Goal: Complete application form: Complete application form

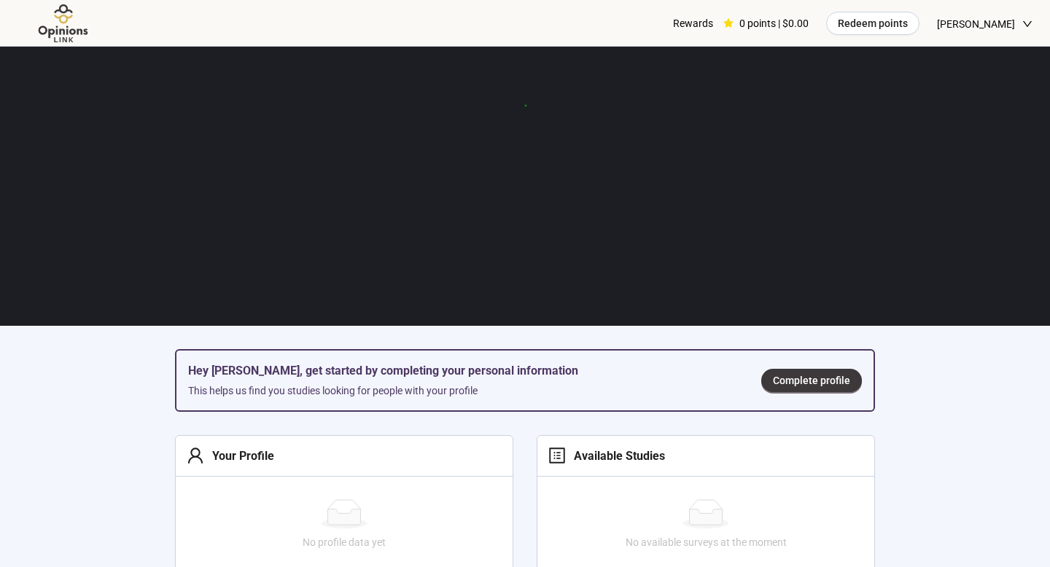
scroll to position [165, 0]
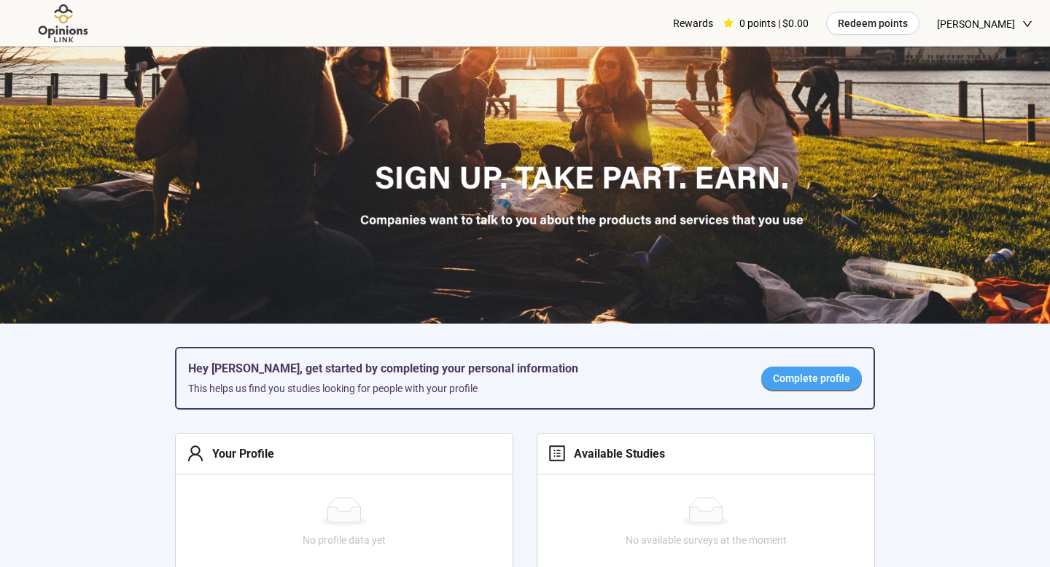
click at [815, 371] on span "Complete profile" at bounding box center [811, 379] width 77 height 16
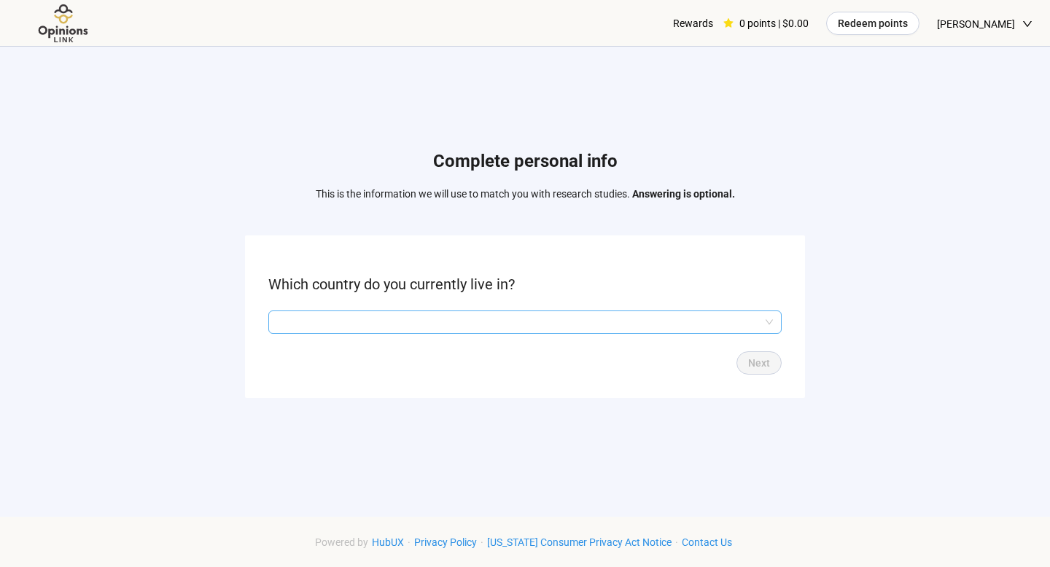
click at [642, 326] on input "search" at bounding box center [525, 322] width 496 height 22
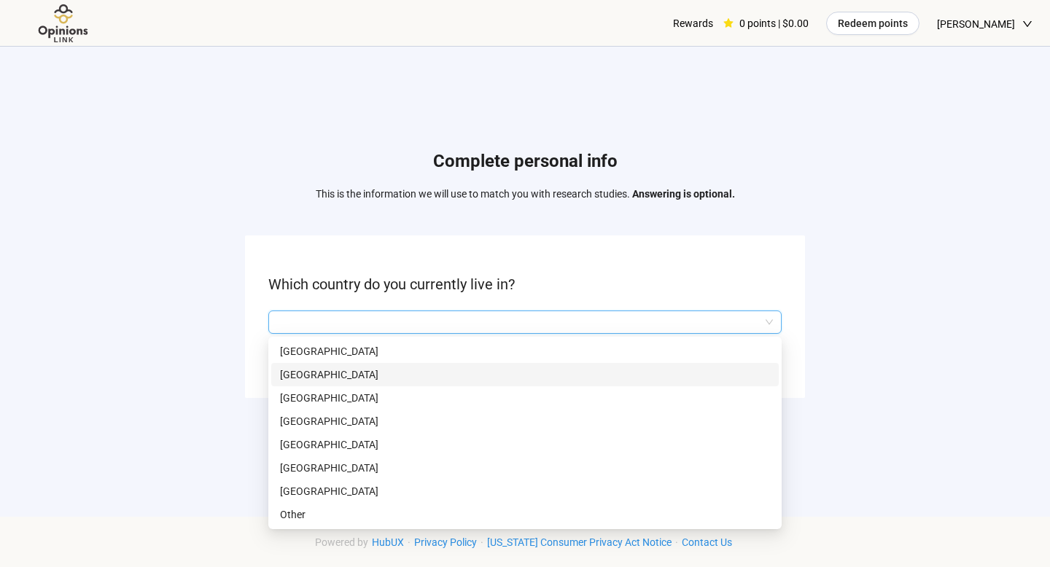
click at [624, 378] on p "[GEOGRAPHIC_DATA]" at bounding box center [525, 375] width 490 height 16
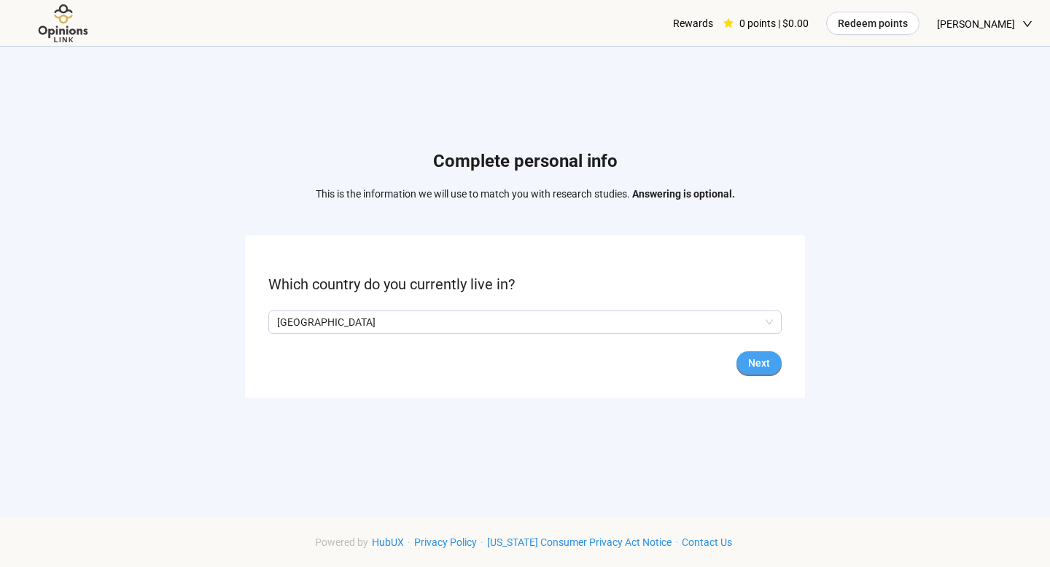
click at [745, 372] on button "Next" at bounding box center [759, 363] width 45 height 23
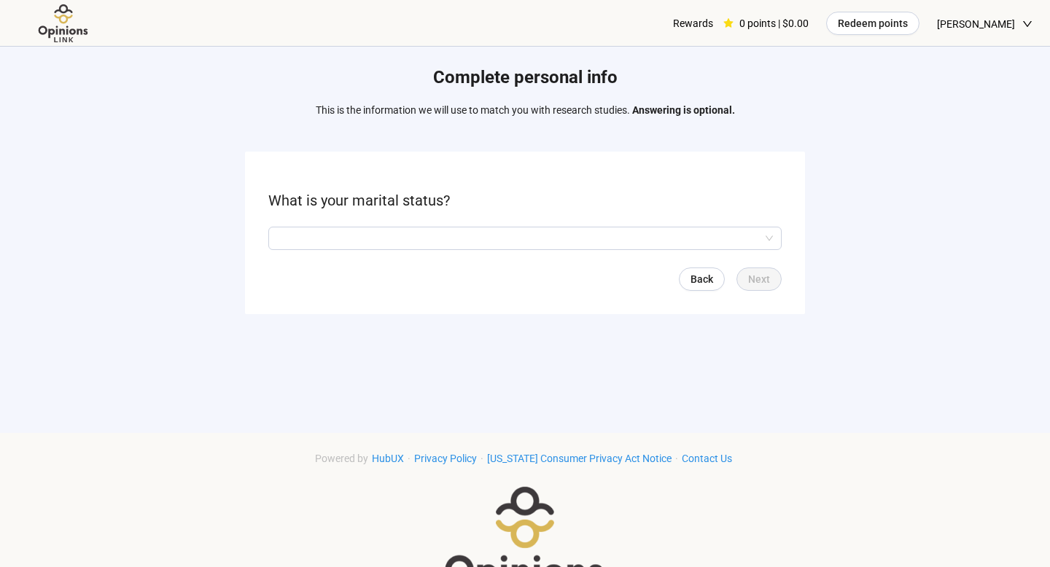
scroll to position [137, 0]
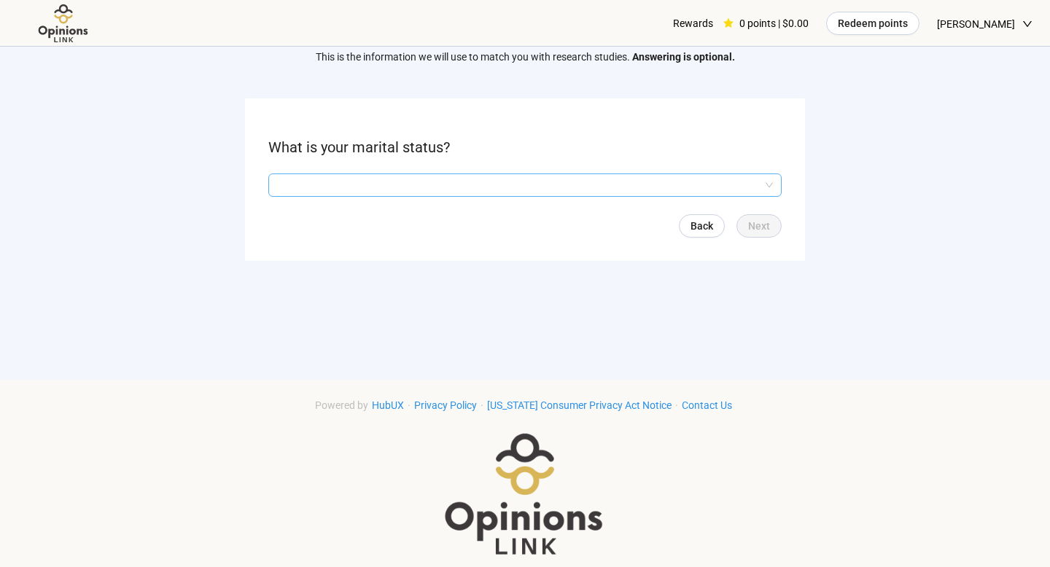
click at [516, 183] on input "search" at bounding box center [525, 185] width 496 height 22
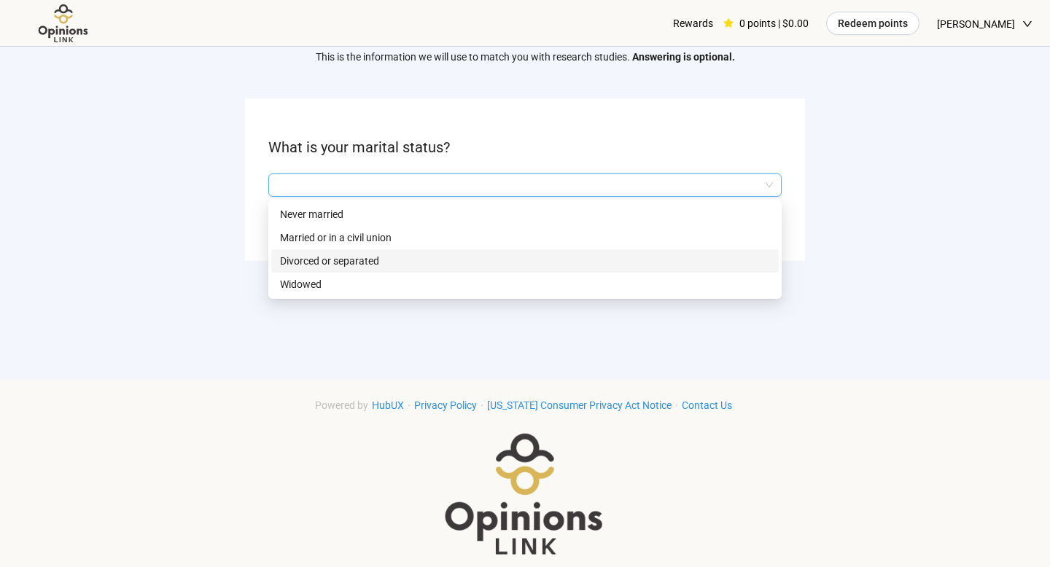
click at [484, 253] on p "Divorced or separated" at bounding box center [525, 261] width 490 height 16
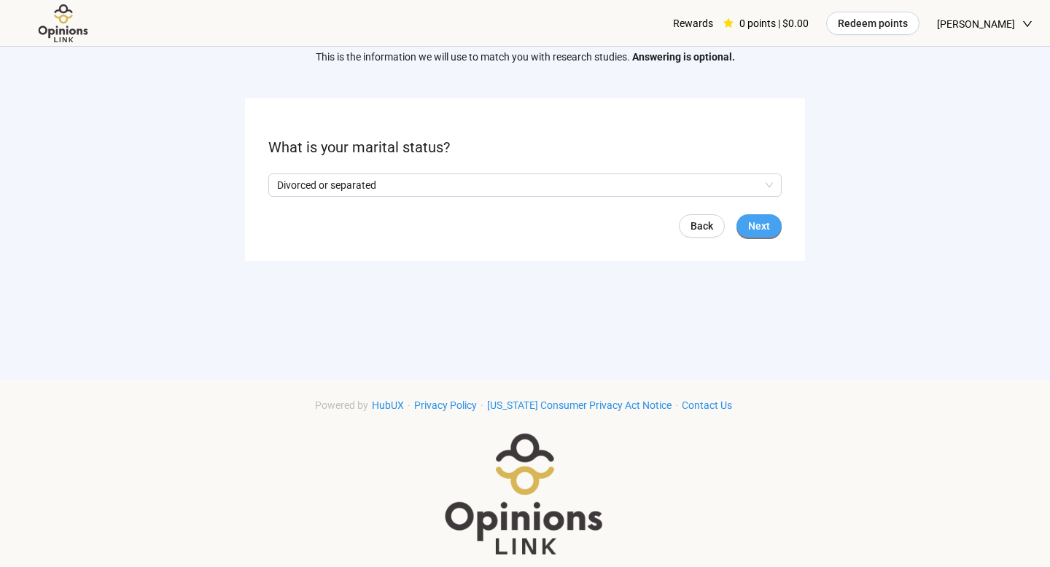
click at [756, 236] on button "Next" at bounding box center [759, 225] width 45 height 23
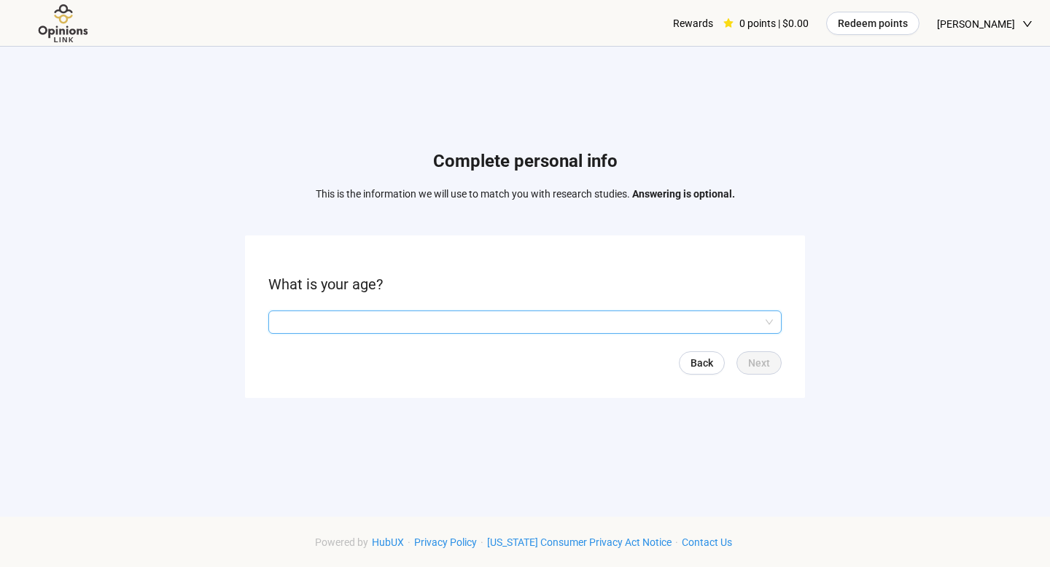
click at [500, 324] on input "search" at bounding box center [525, 322] width 496 height 22
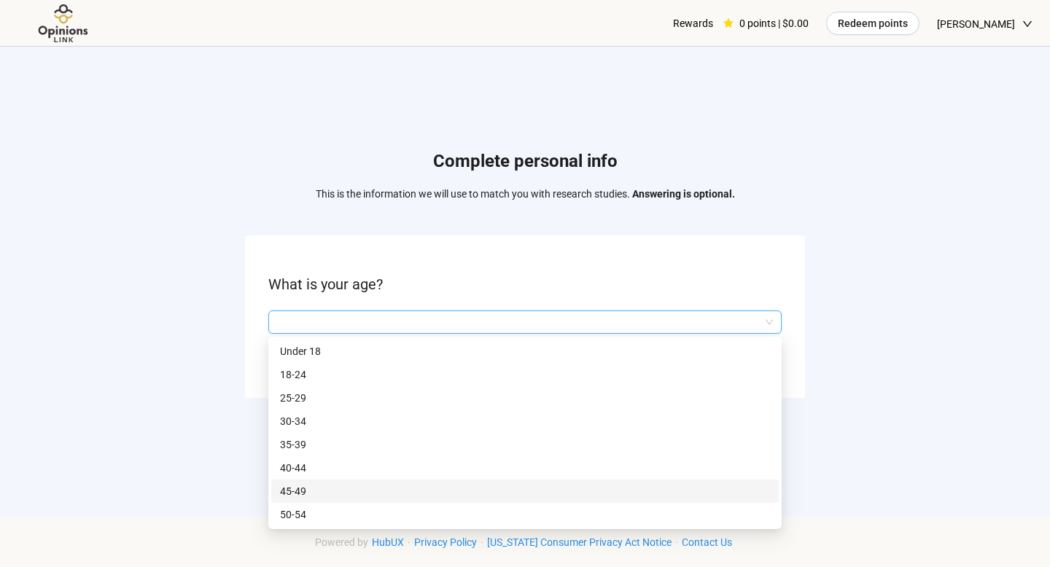
click at [434, 485] on p "45-49" at bounding box center [525, 492] width 490 height 16
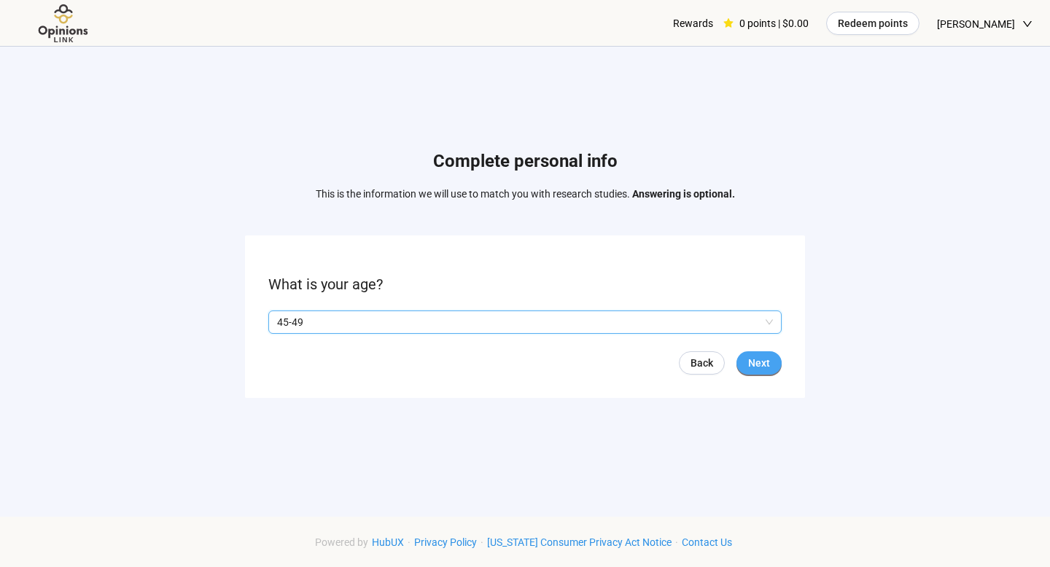
click at [774, 365] on button "Next" at bounding box center [759, 363] width 45 height 23
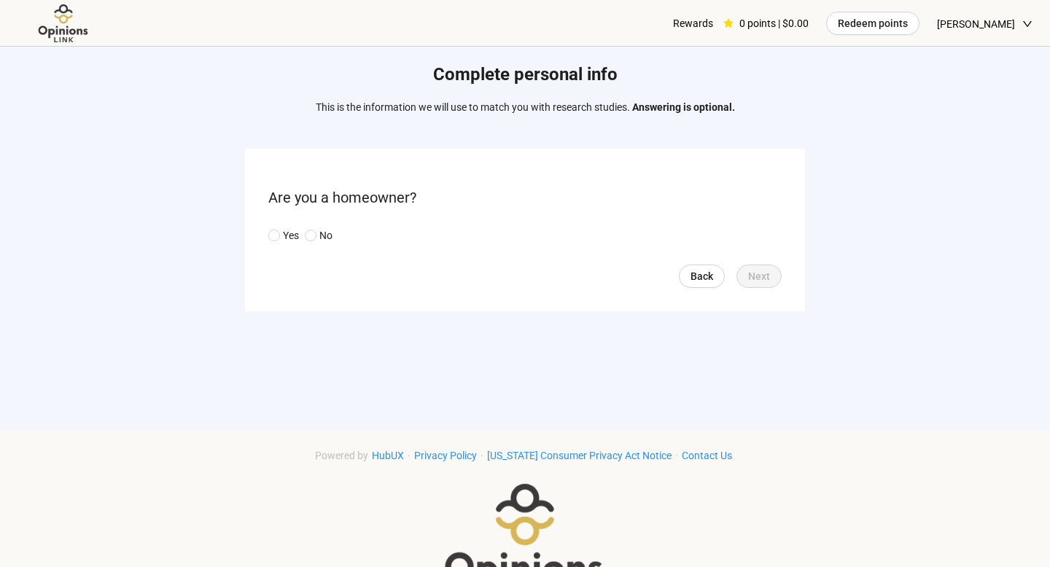
scroll to position [151, 0]
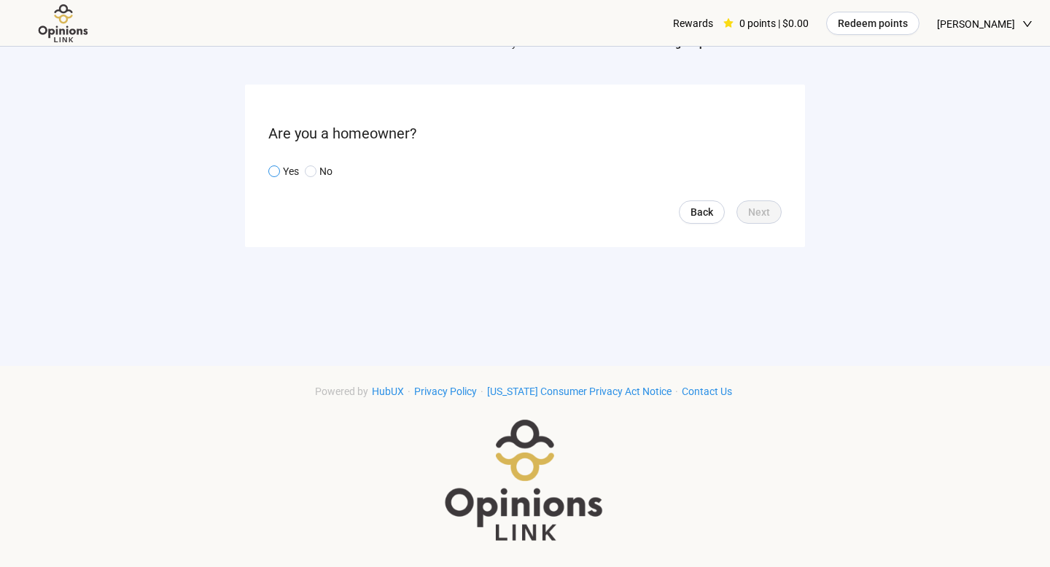
click at [284, 172] on p "Yes" at bounding box center [291, 171] width 16 height 16
click at [752, 206] on span "Next" at bounding box center [759, 212] width 22 height 16
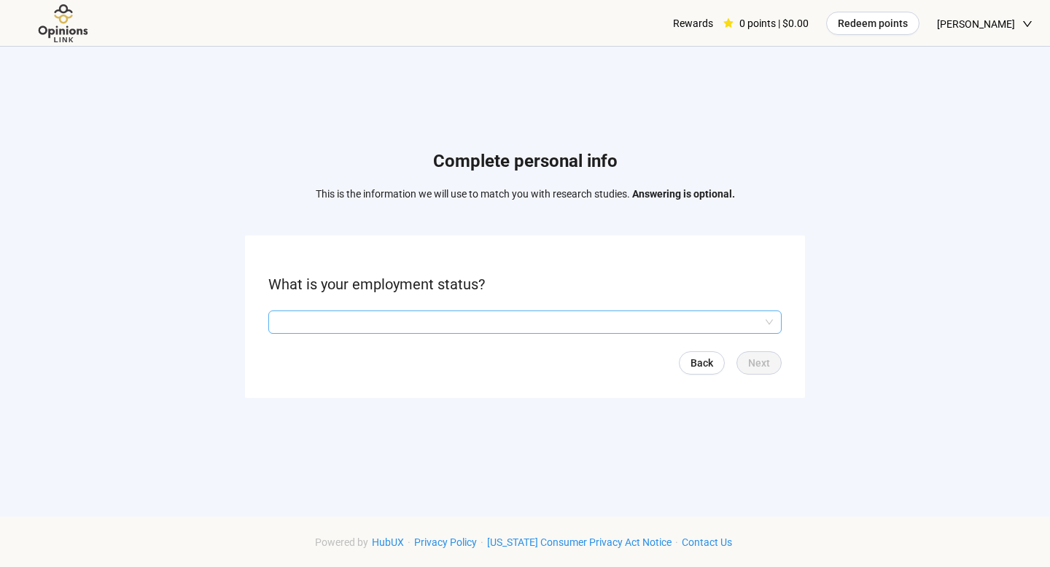
click at [461, 319] on input "search" at bounding box center [525, 322] width 496 height 22
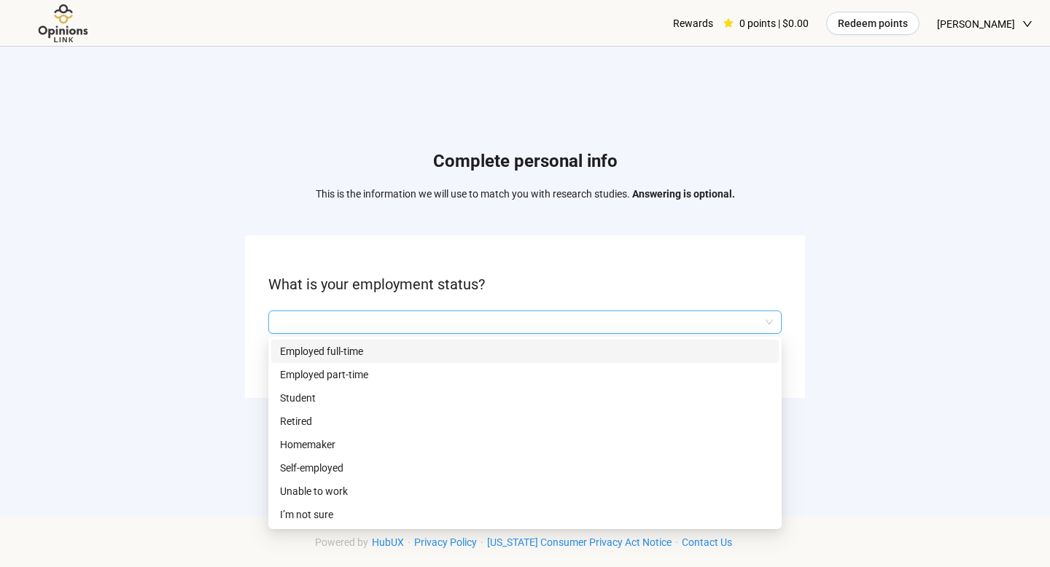
click at [448, 356] on p "Employed full-time" at bounding box center [525, 352] width 490 height 16
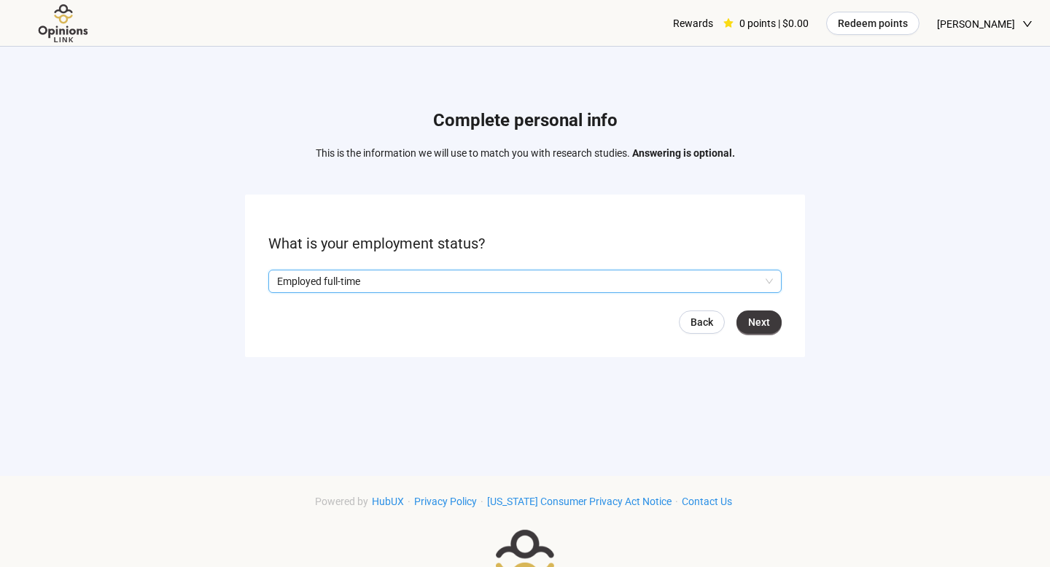
scroll to position [48, 0]
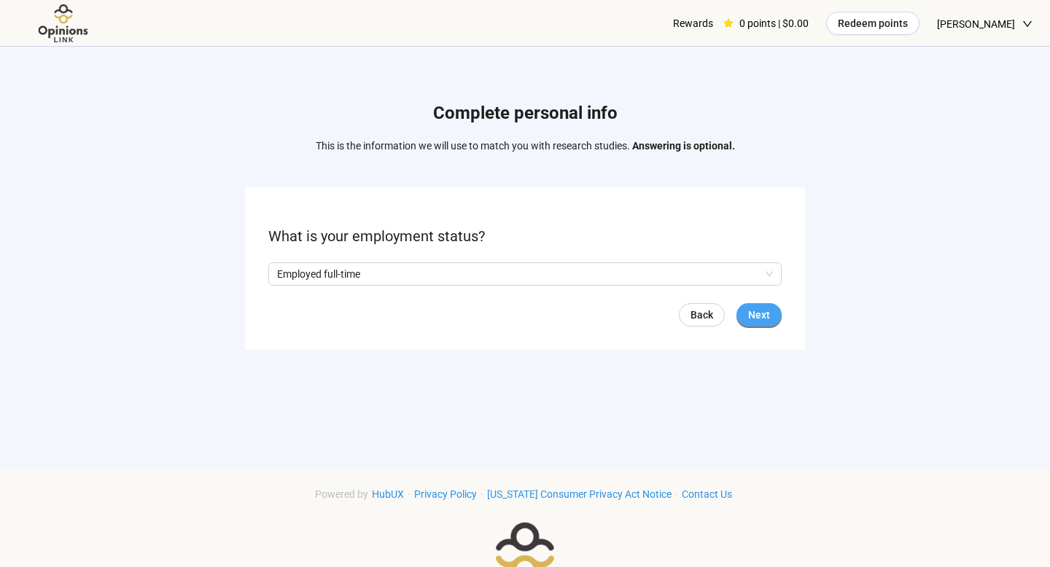
click at [753, 317] on span "Next" at bounding box center [759, 315] width 22 height 16
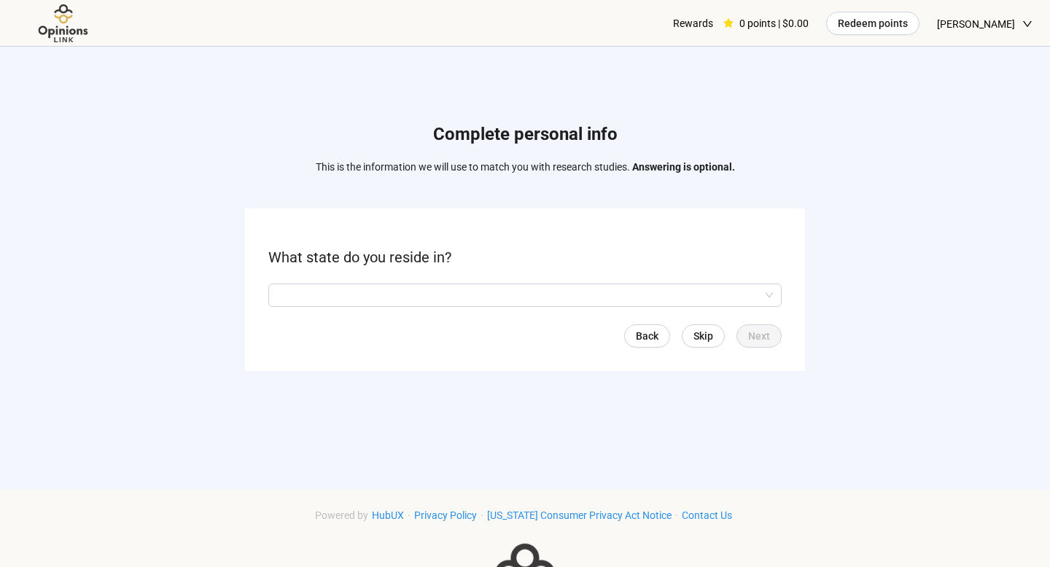
scroll to position [28, 0]
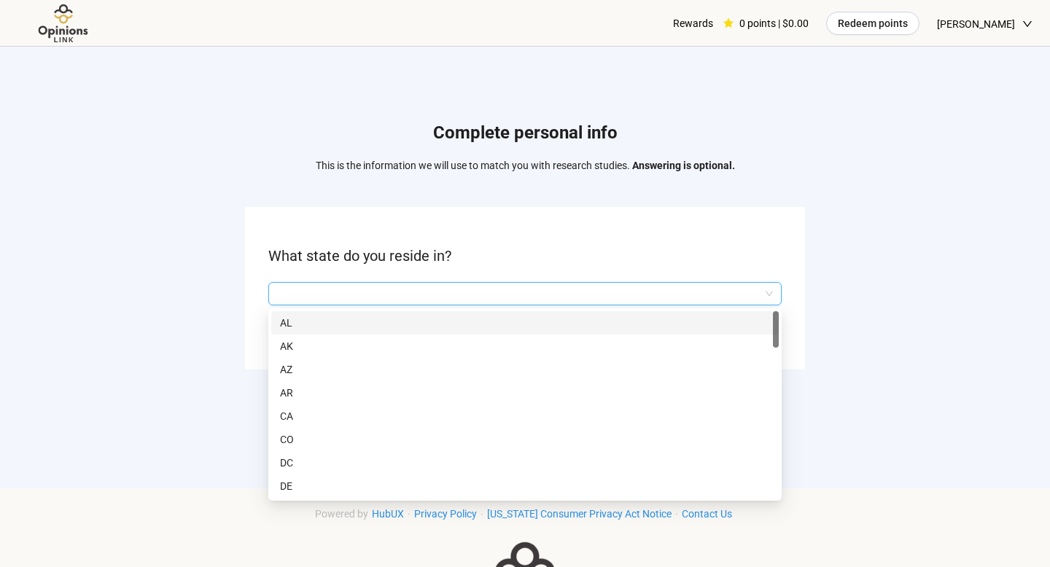
click at [532, 292] on input "search" at bounding box center [525, 294] width 496 height 22
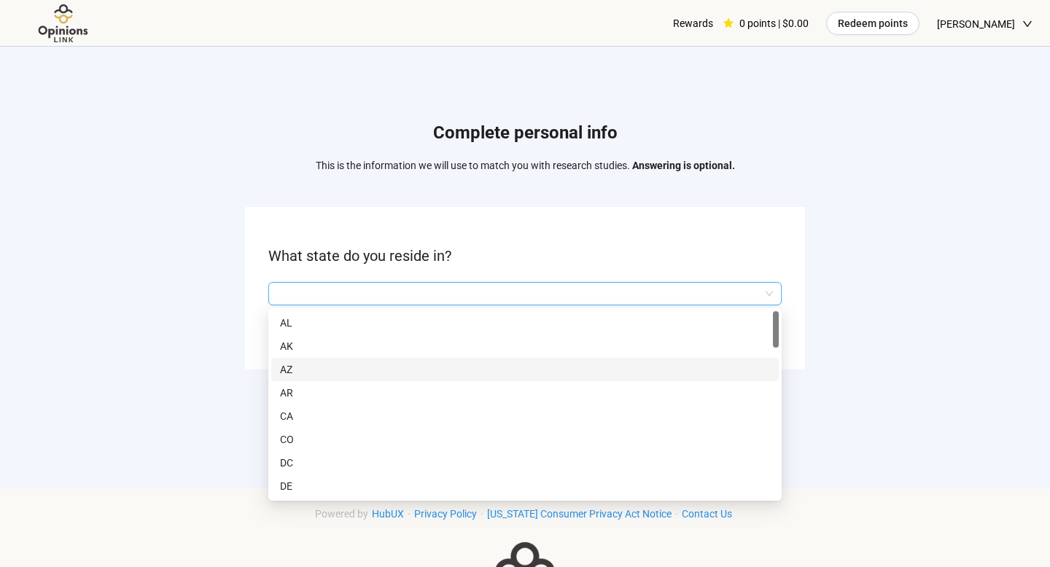
scroll to position [0, 0]
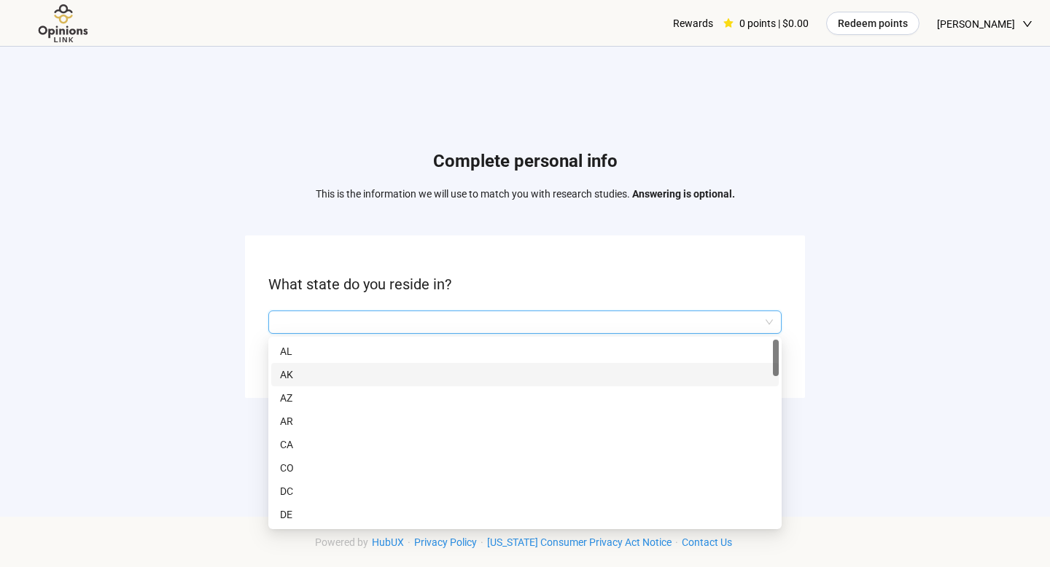
click at [133, 360] on div "Complete personal info This is the information we will use to match you with re…" at bounding box center [525, 278] width 1050 height 462
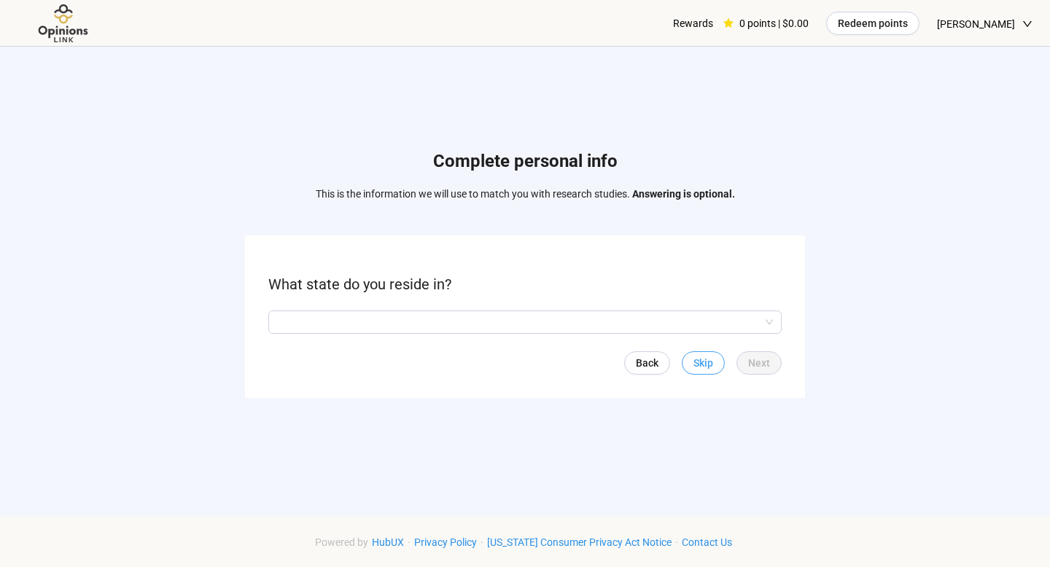
click at [709, 369] on span "Skip" at bounding box center [704, 363] width 20 height 16
click at [549, 317] on input "search" at bounding box center [525, 322] width 496 height 22
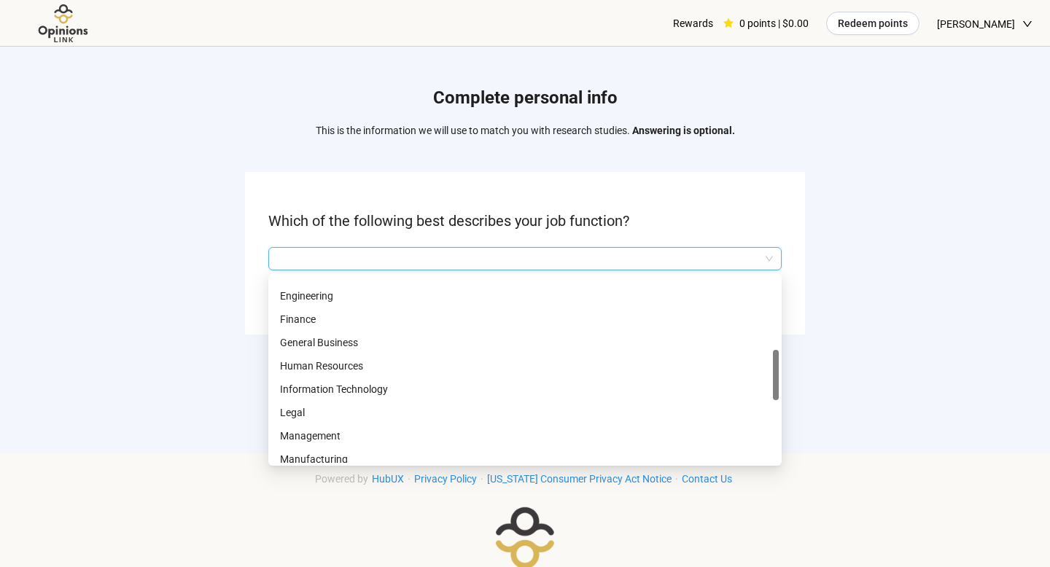
scroll to position [366, 0]
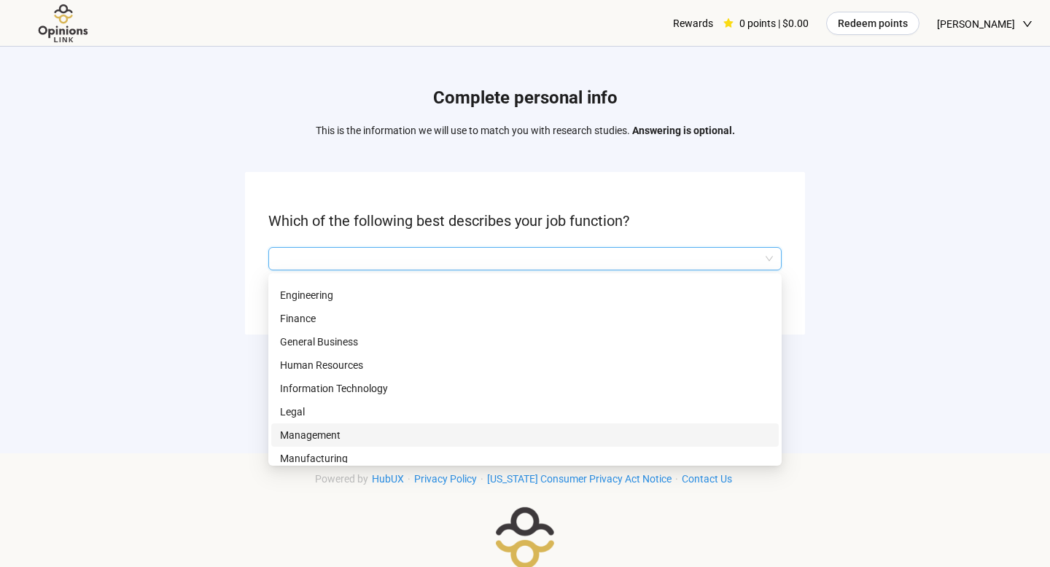
click at [468, 439] on p "Management" at bounding box center [525, 435] width 490 height 16
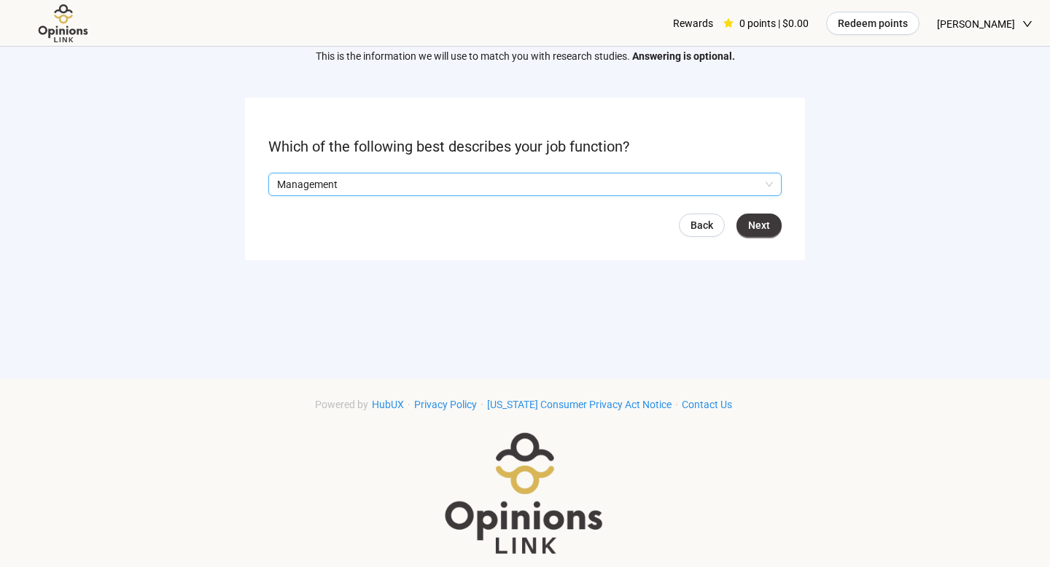
scroll to position [142, 0]
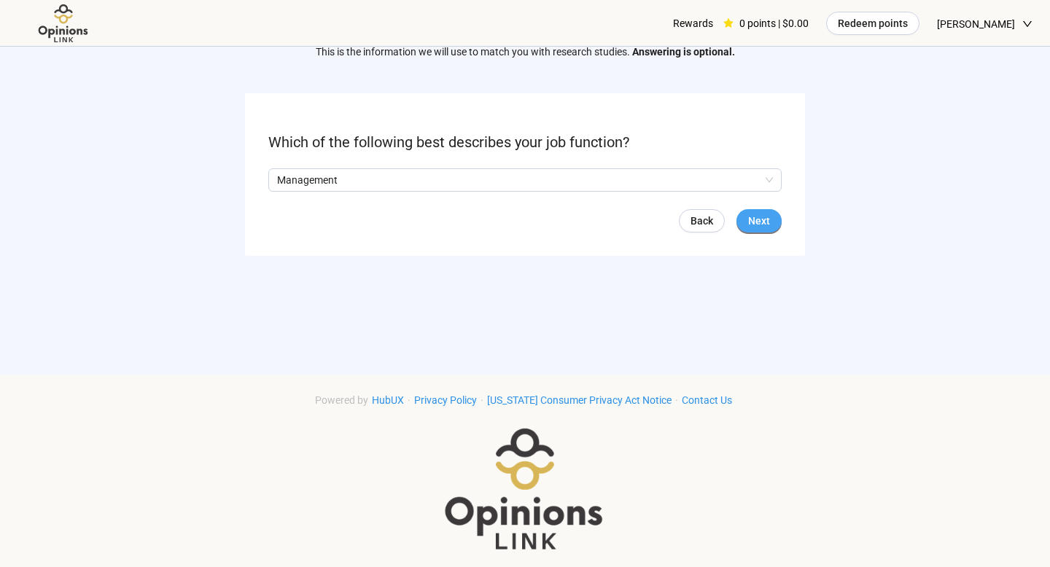
click at [769, 212] on button "Next" at bounding box center [759, 220] width 45 height 23
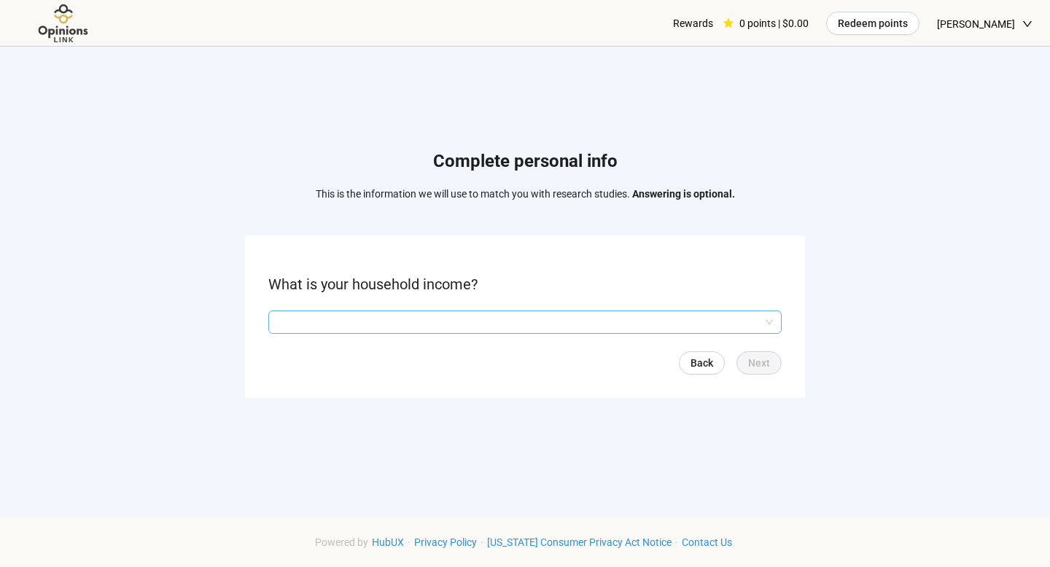
click at [588, 323] on input "search" at bounding box center [525, 322] width 496 height 22
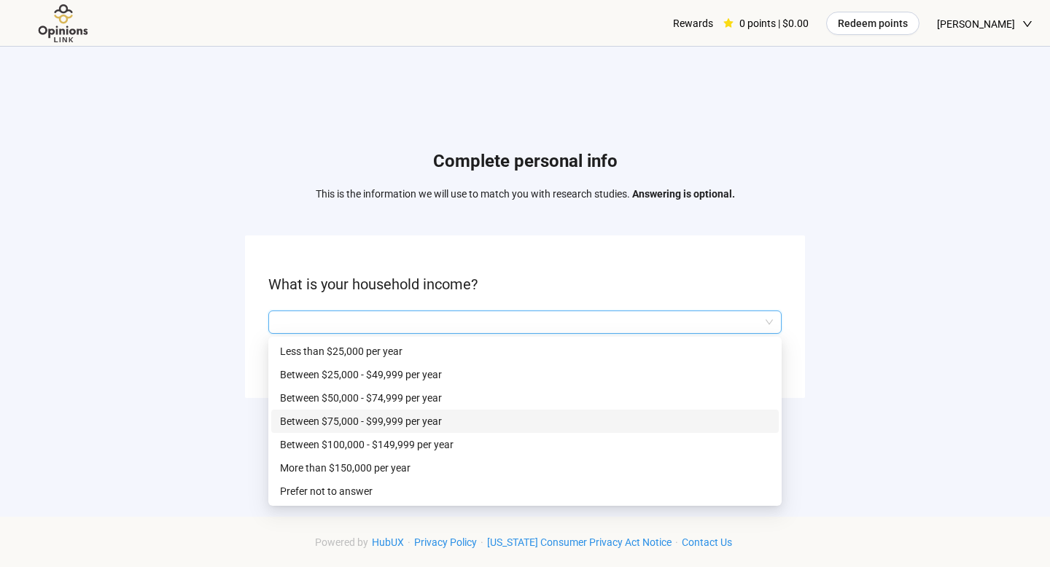
click at [527, 418] on p "Between $75,000 - $99,999 per year" at bounding box center [525, 422] width 490 height 16
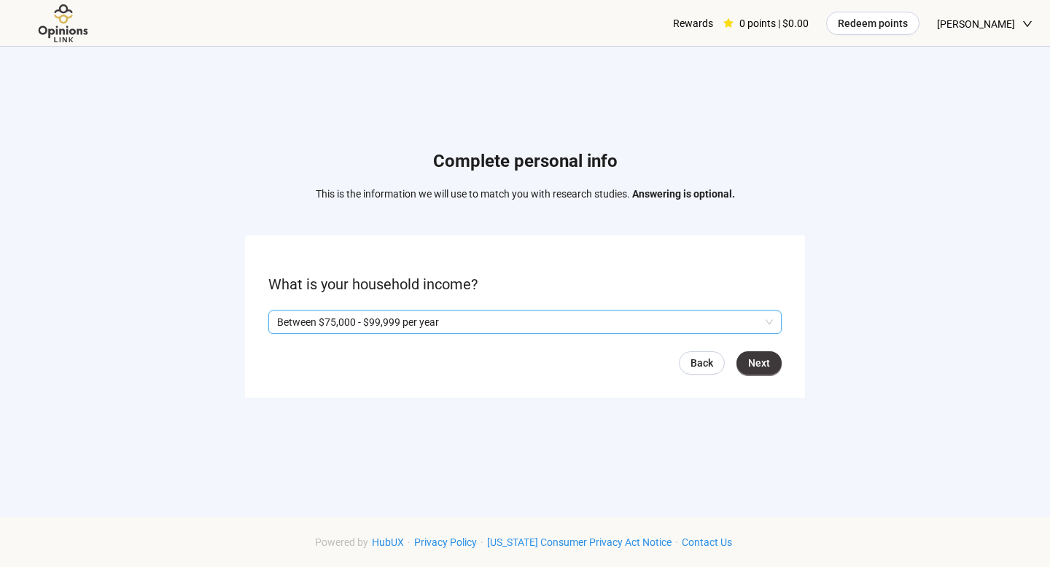
scroll to position [14, 0]
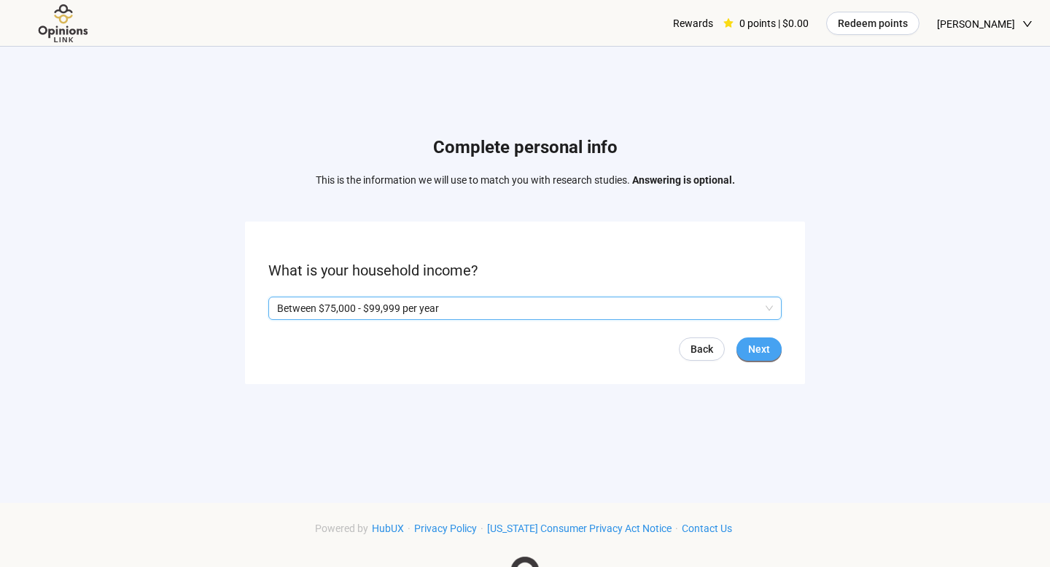
click at [770, 354] on span "Next" at bounding box center [759, 349] width 22 height 16
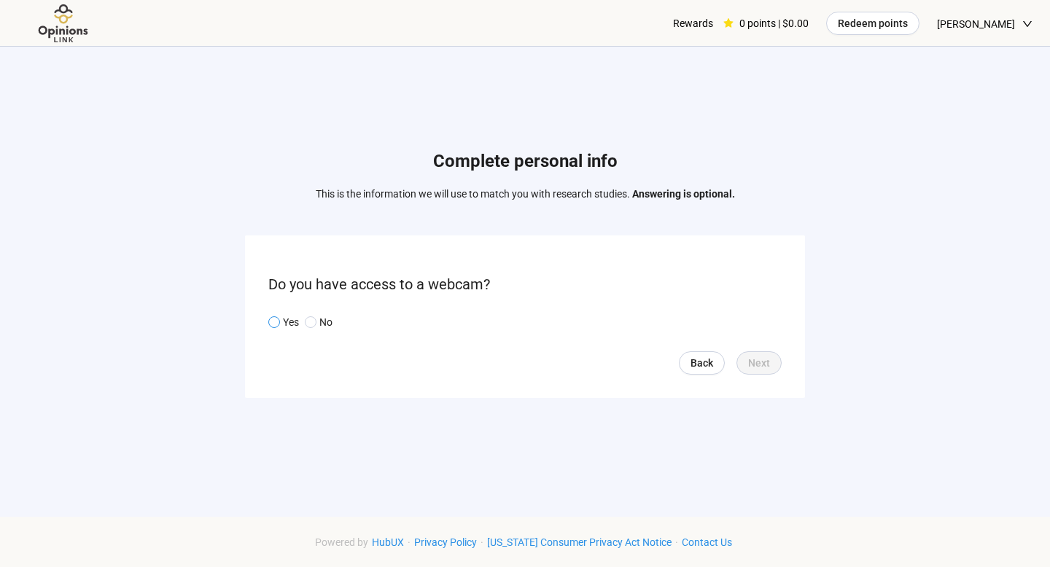
click at [282, 319] on span "Yes" at bounding box center [289, 322] width 19 height 16
click at [778, 362] on button "Next" at bounding box center [759, 363] width 45 height 23
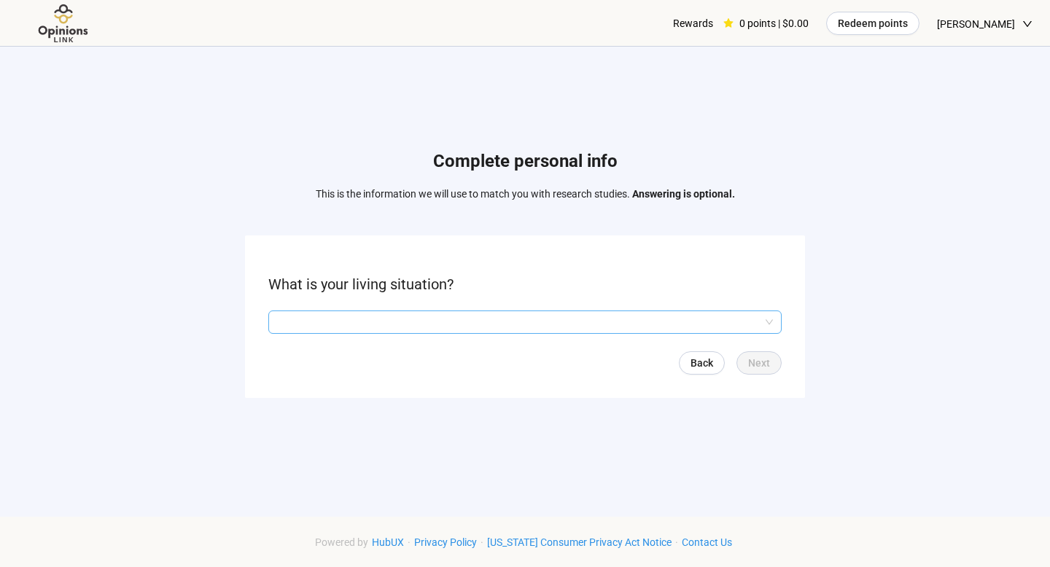
click at [504, 318] on input "search" at bounding box center [525, 322] width 496 height 22
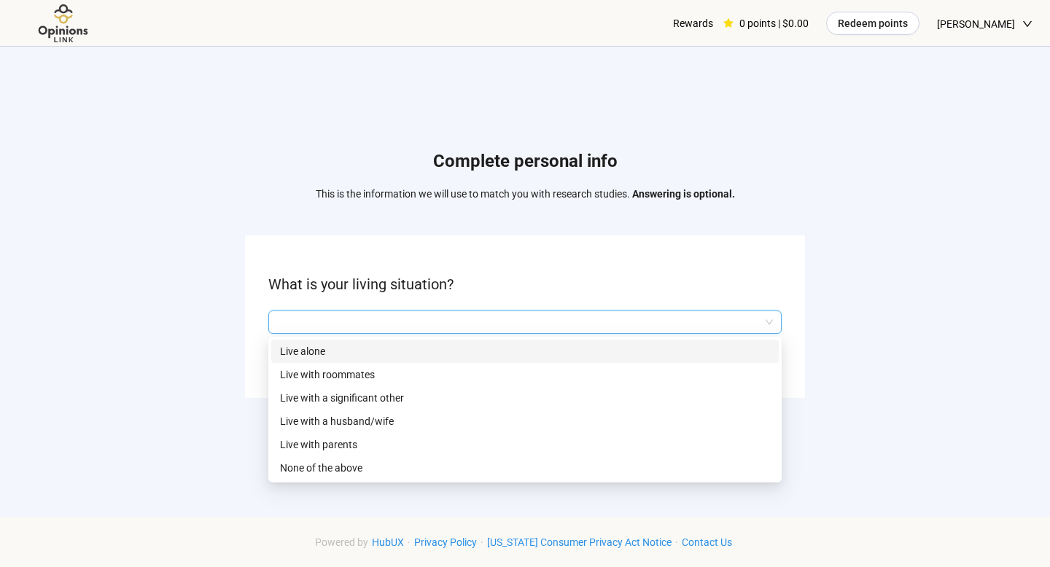
click at [458, 356] on p "Live alone" at bounding box center [525, 352] width 490 height 16
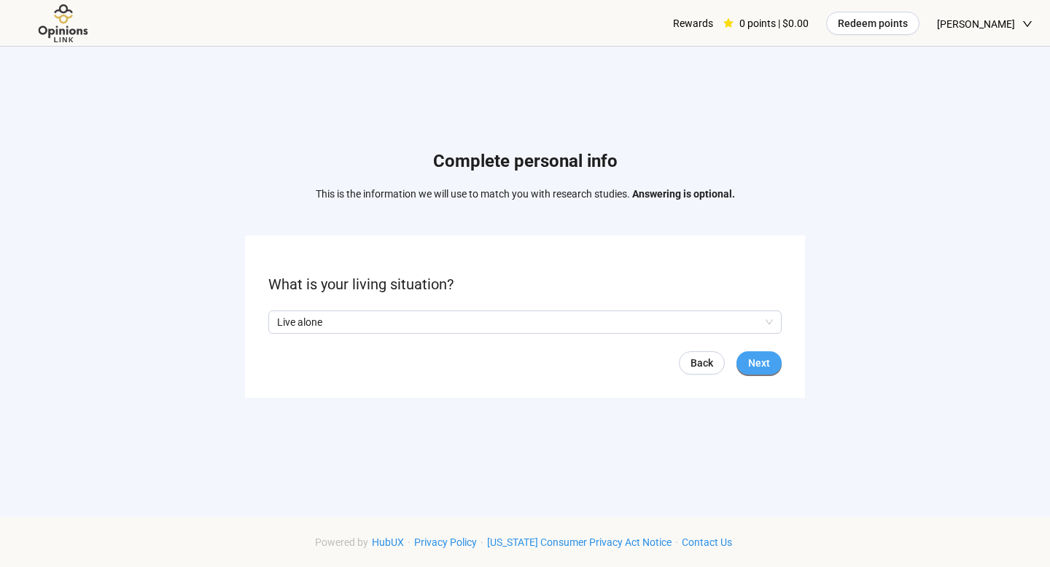
click at [766, 357] on span "Next" at bounding box center [759, 363] width 22 height 16
click at [595, 322] on input "search" at bounding box center [525, 322] width 496 height 22
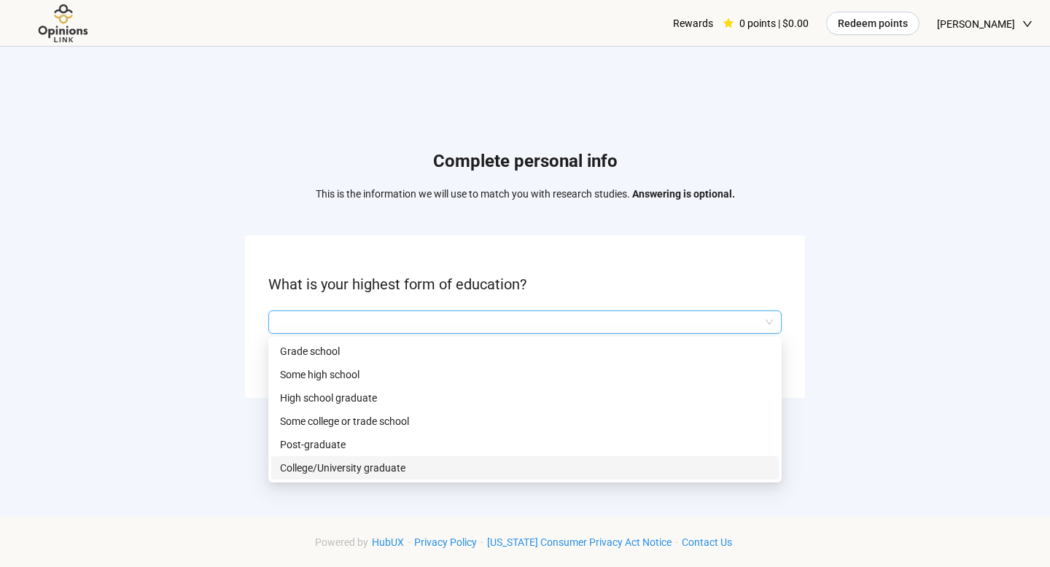
click at [589, 462] on p "College/University graduate" at bounding box center [525, 468] width 490 height 16
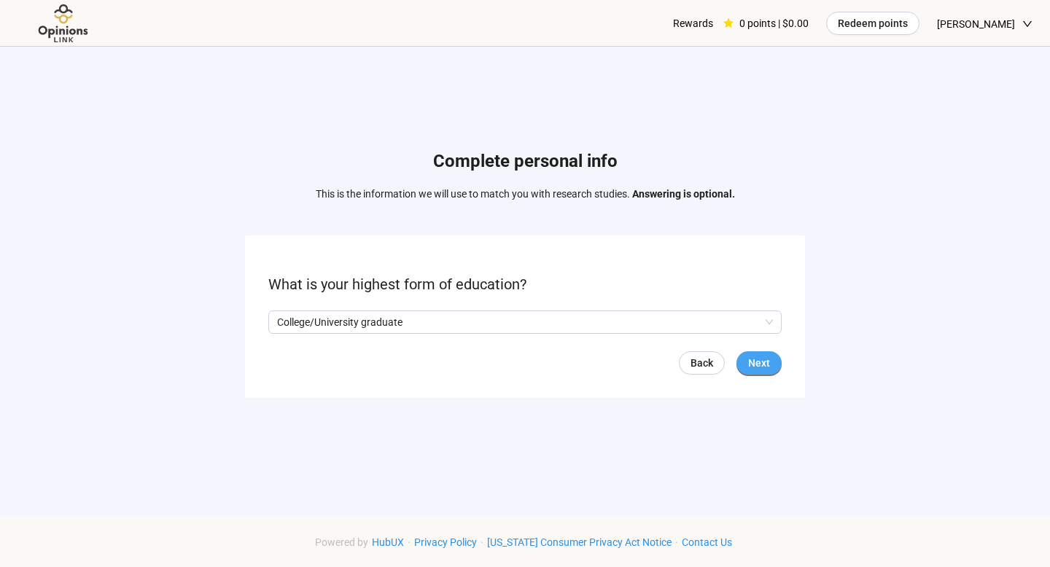
click at [759, 360] on span "Next" at bounding box center [759, 363] width 22 height 16
click at [570, 326] on input "search" at bounding box center [525, 322] width 496 height 22
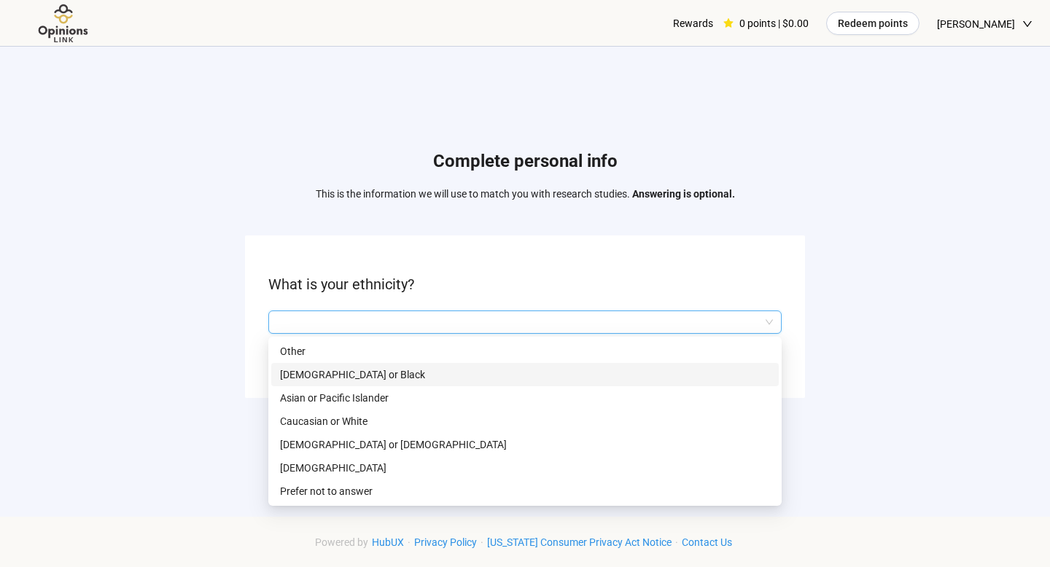
click at [553, 371] on p "[DEMOGRAPHIC_DATA] or Black" at bounding box center [525, 375] width 490 height 16
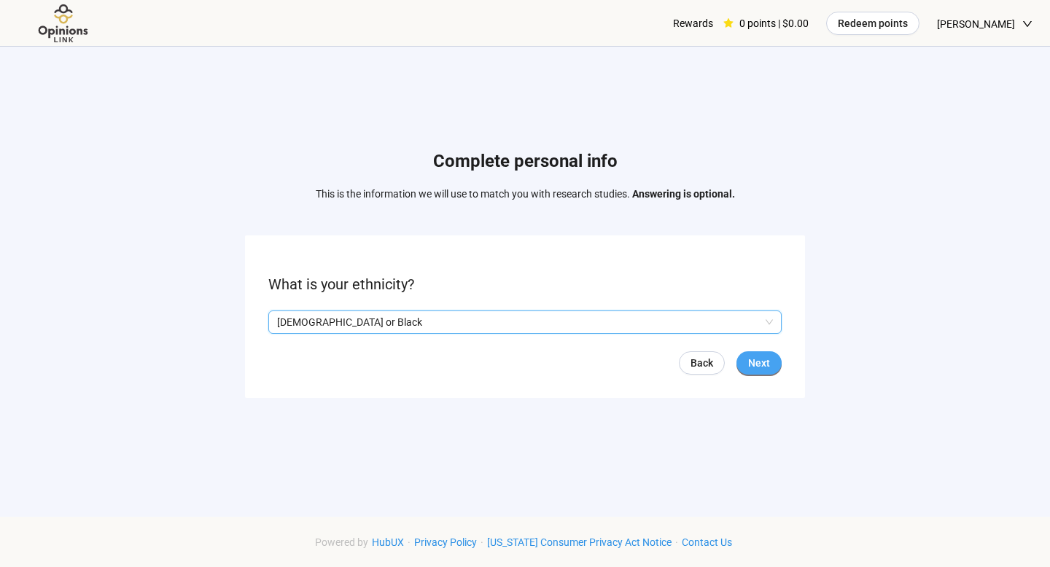
click at [754, 354] on button "Next" at bounding box center [759, 363] width 45 height 23
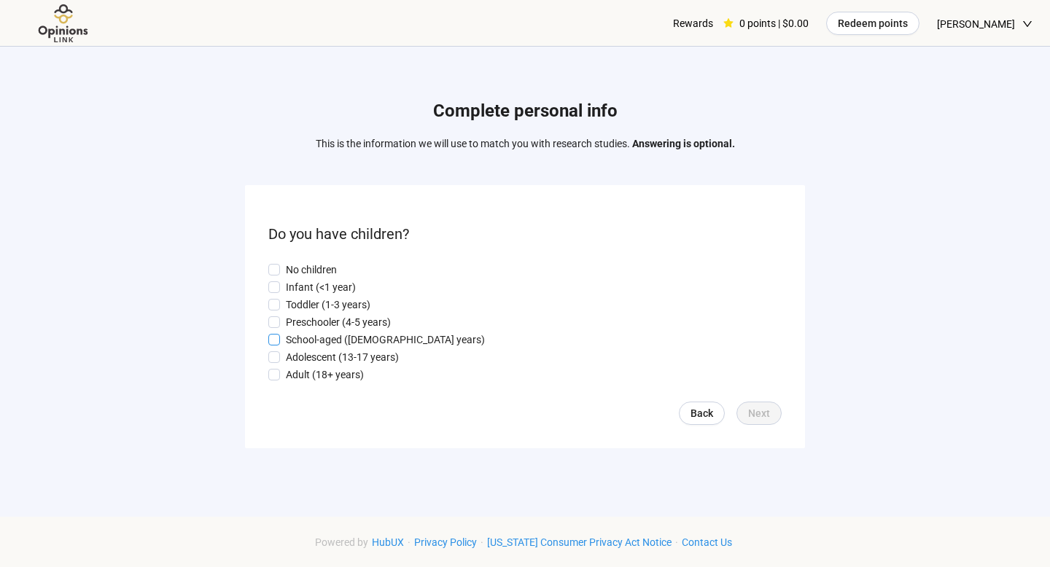
click at [346, 337] on p "School-aged ([DEMOGRAPHIC_DATA] years)" at bounding box center [385, 340] width 199 height 16
click at [338, 360] on p "Adolescent (13-17 years)" at bounding box center [342, 357] width 113 height 16
click at [766, 411] on span "Next" at bounding box center [759, 414] width 22 height 16
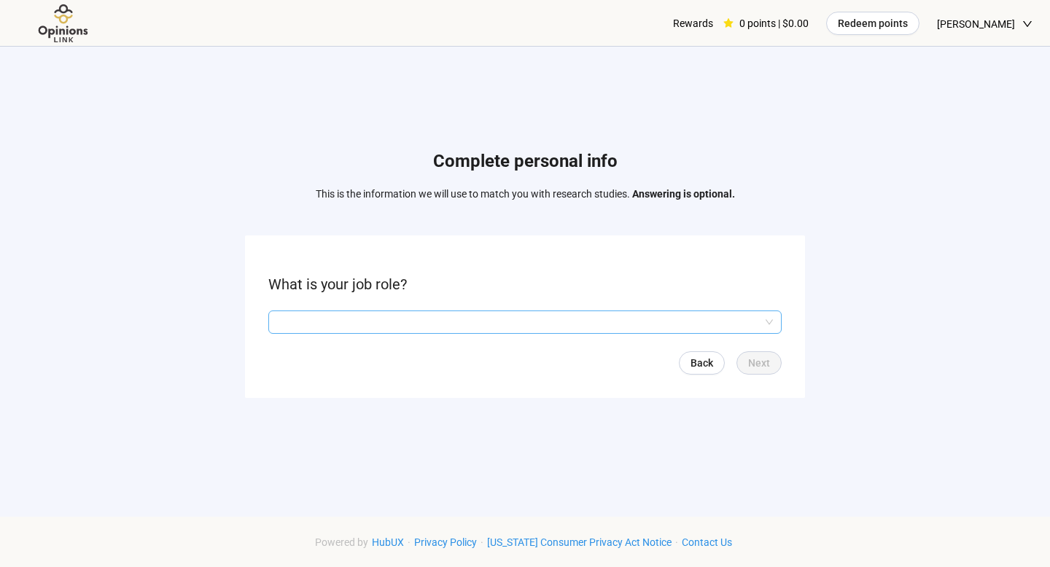
click at [413, 321] on input "search" at bounding box center [525, 322] width 496 height 22
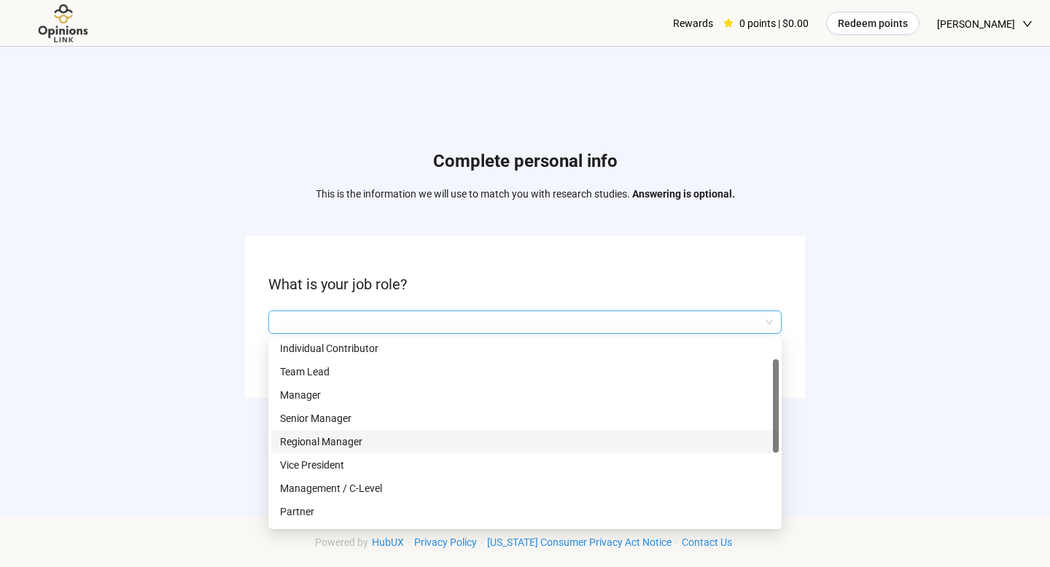
scroll to position [20, 0]
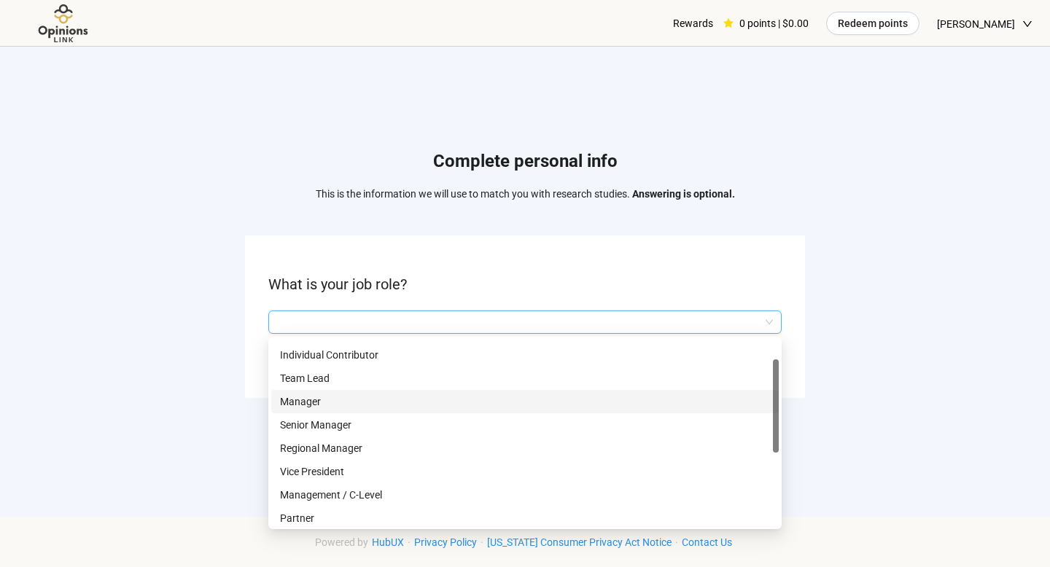
click at [405, 400] on p "Manager" at bounding box center [525, 402] width 490 height 16
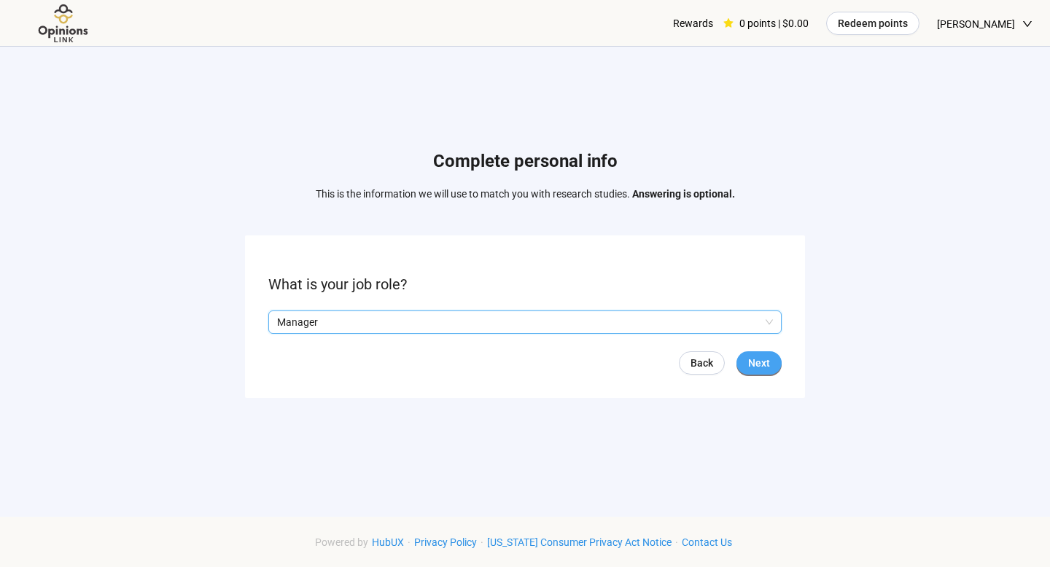
click at [766, 366] on span "Next" at bounding box center [759, 363] width 22 height 16
click at [513, 327] on input "search" at bounding box center [525, 322] width 496 height 22
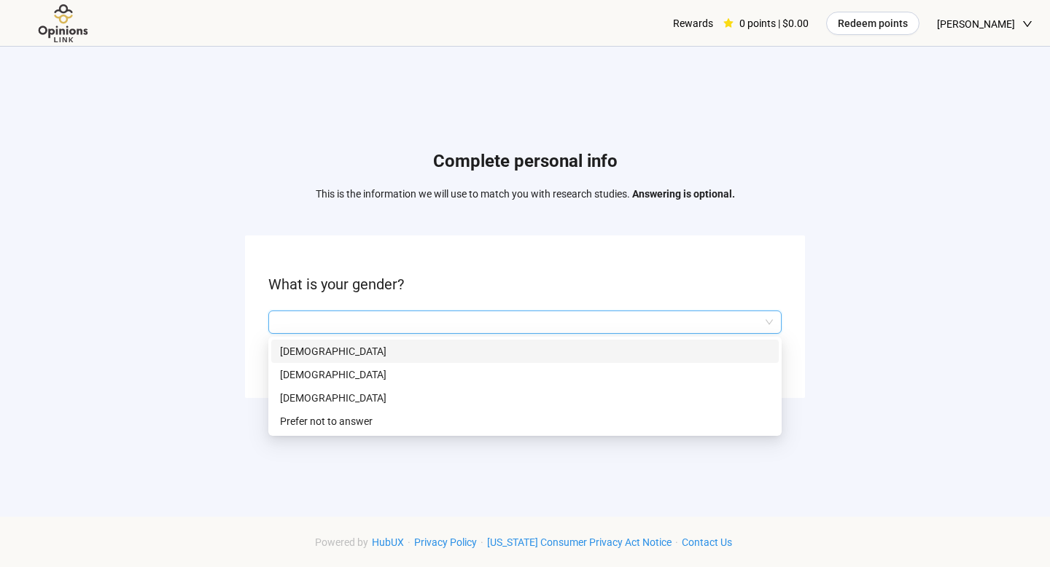
click at [499, 351] on p "[DEMOGRAPHIC_DATA]" at bounding box center [525, 352] width 490 height 16
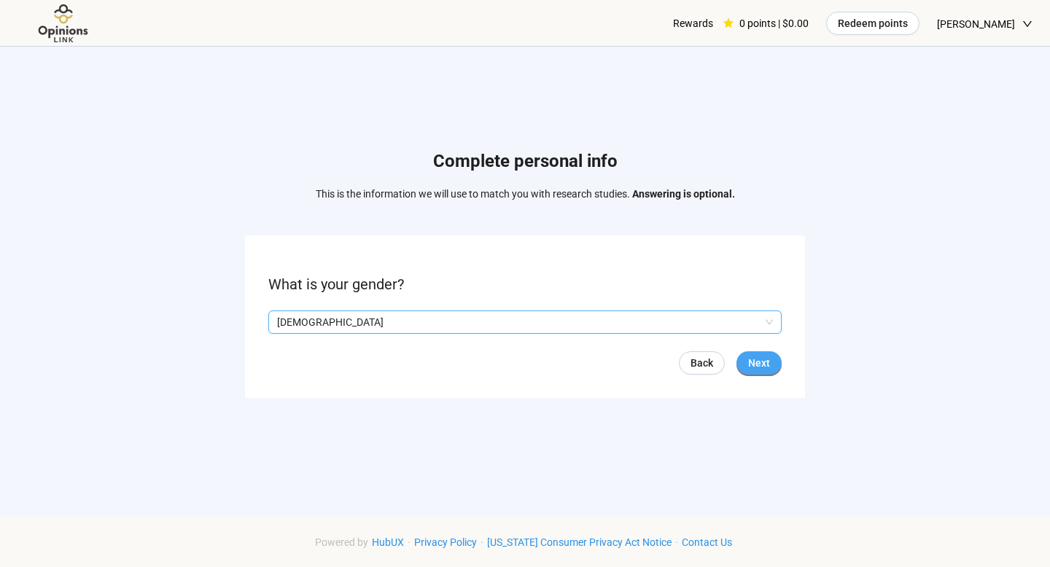
click at [760, 361] on span "Next" at bounding box center [759, 363] width 22 height 16
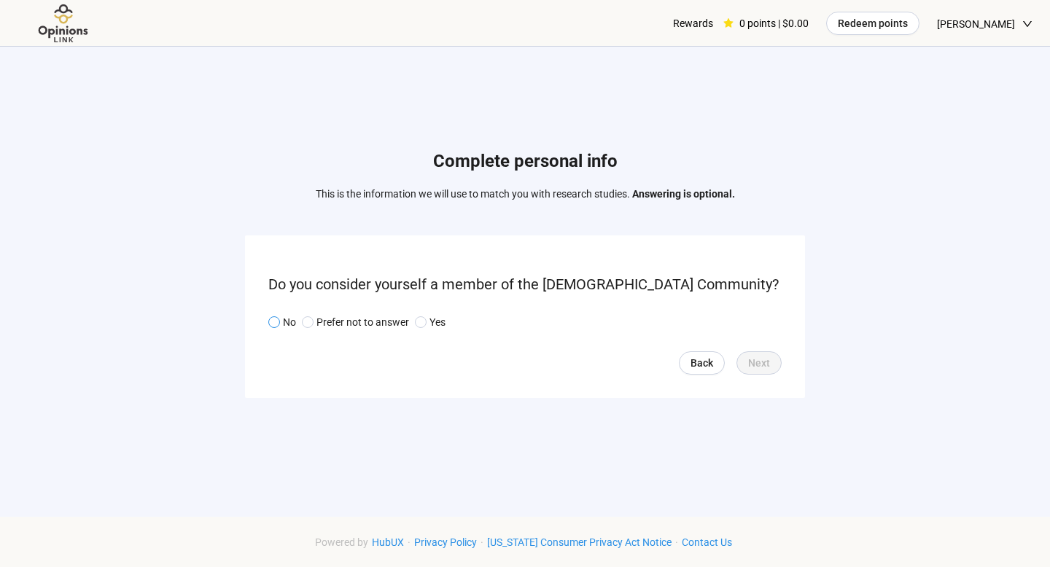
click at [281, 321] on span "No" at bounding box center [288, 322] width 16 height 16
click at [758, 365] on span "Next" at bounding box center [759, 363] width 22 height 16
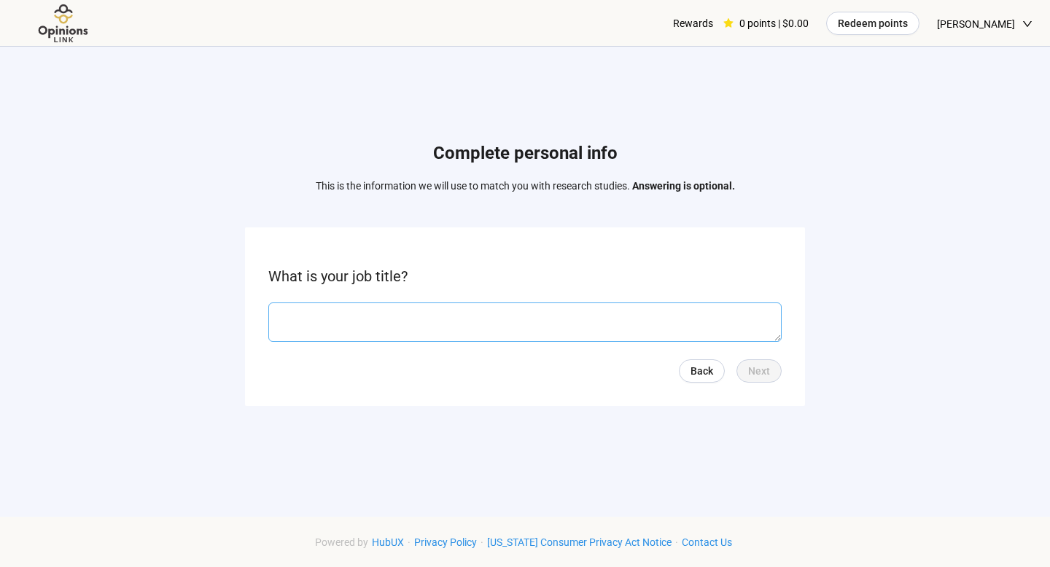
click at [710, 310] on textarea at bounding box center [524, 322] width 513 height 39
type textarea "**********"
click at [761, 377] on span "Next" at bounding box center [759, 371] width 22 height 16
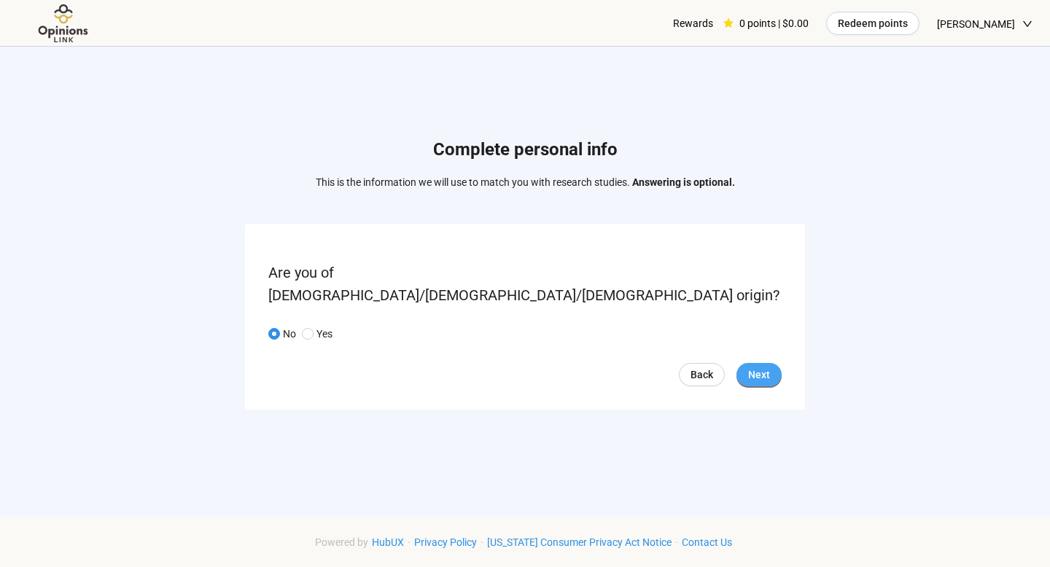
click at [757, 367] on span "Next" at bounding box center [759, 375] width 22 height 16
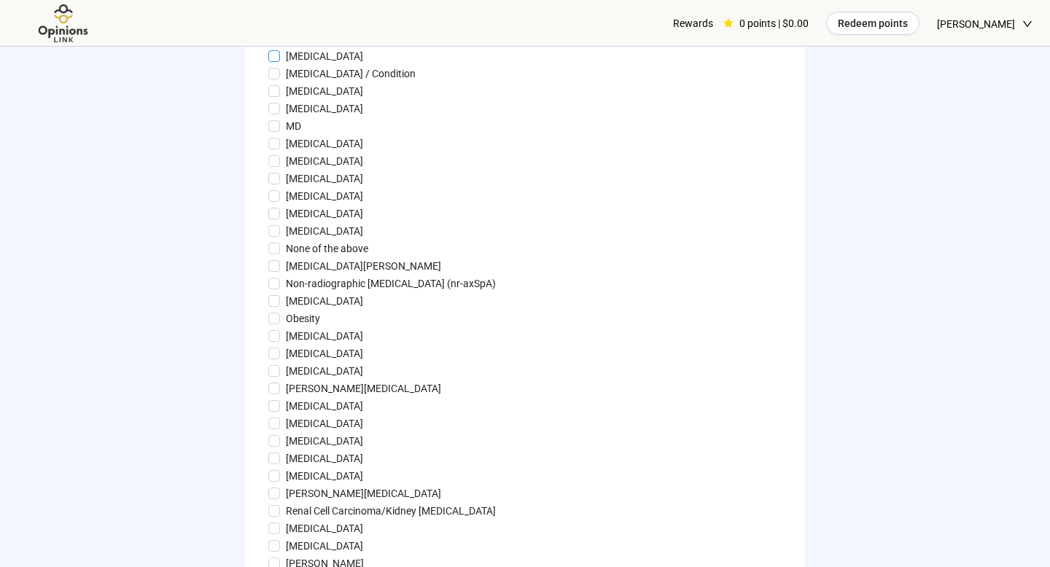
scroll to position [1156, 0]
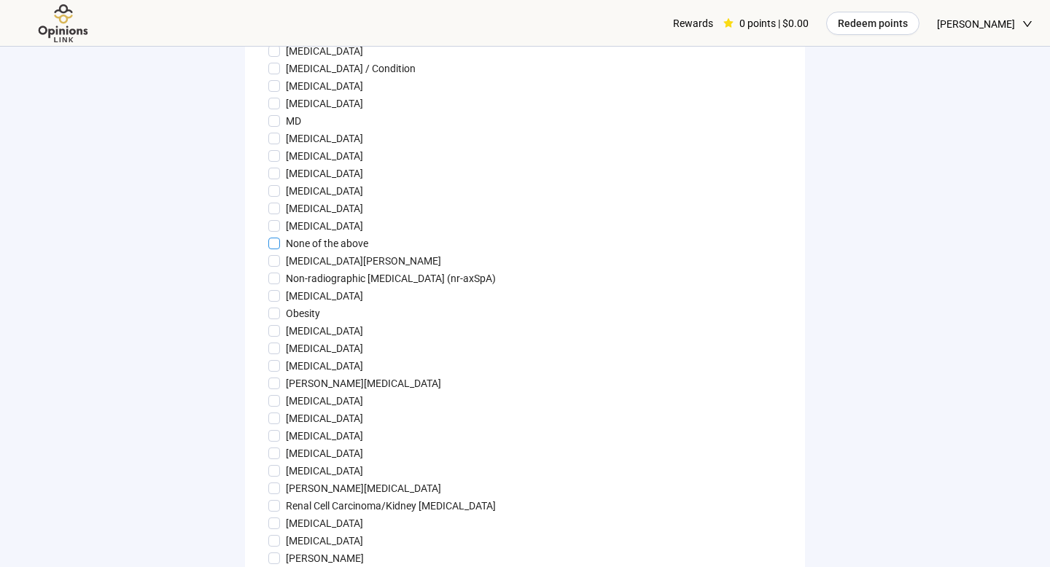
click at [349, 252] on p "None of the above" at bounding box center [327, 244] width 82 height 16
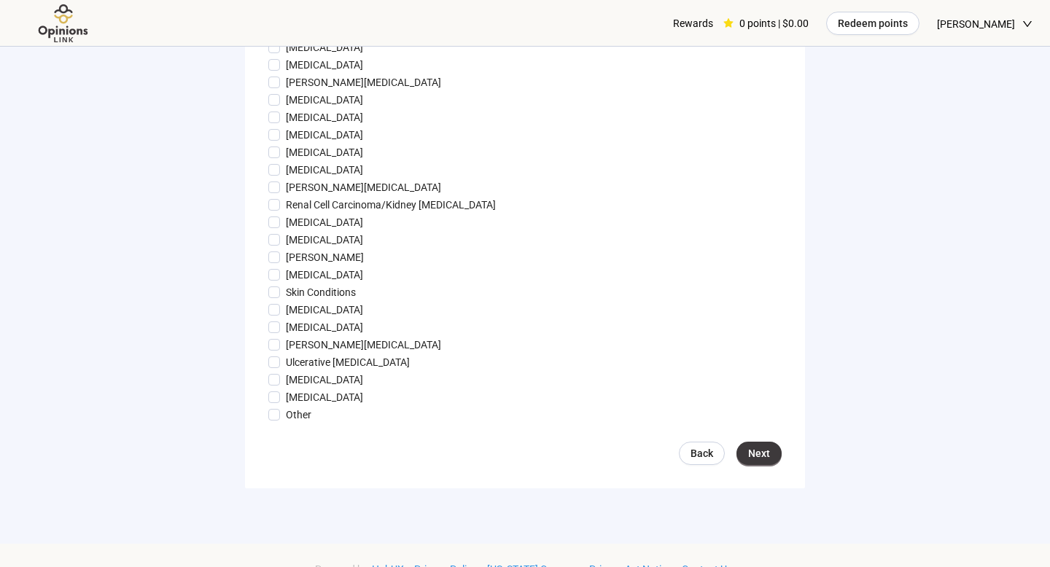
scroll to position [1466, 0]
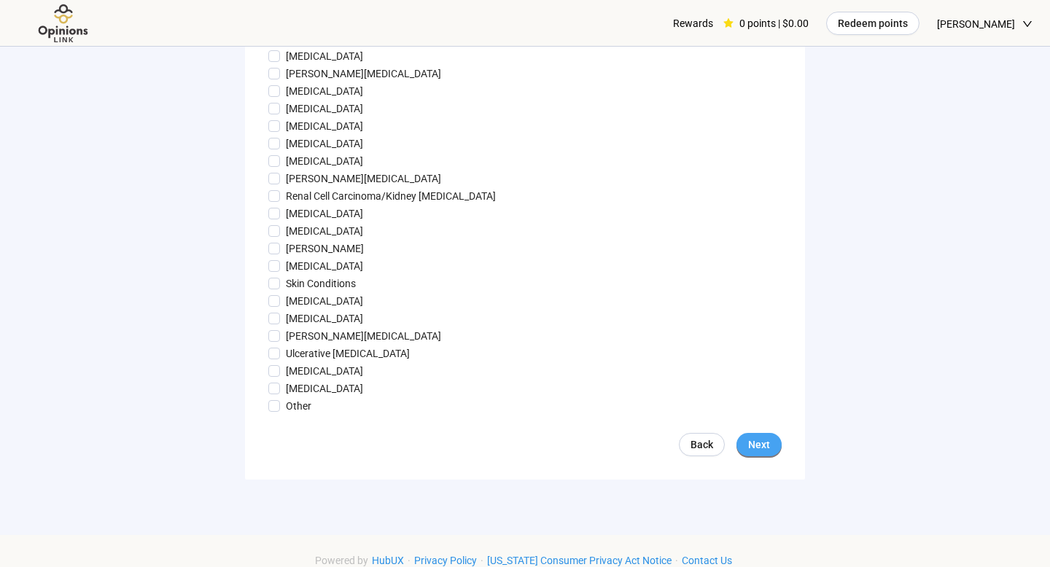
click at [765, 453] on span "Next" at bounding box center [759, 445] width 22 height 16
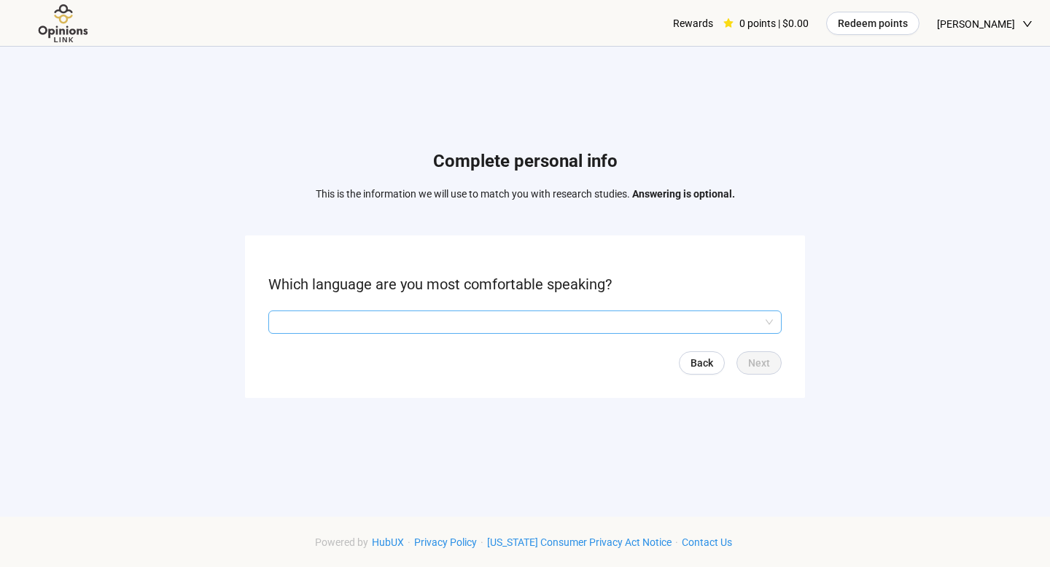
click at [581, 323] on input "search" at bounding box center [525, 322] width 496 height 22
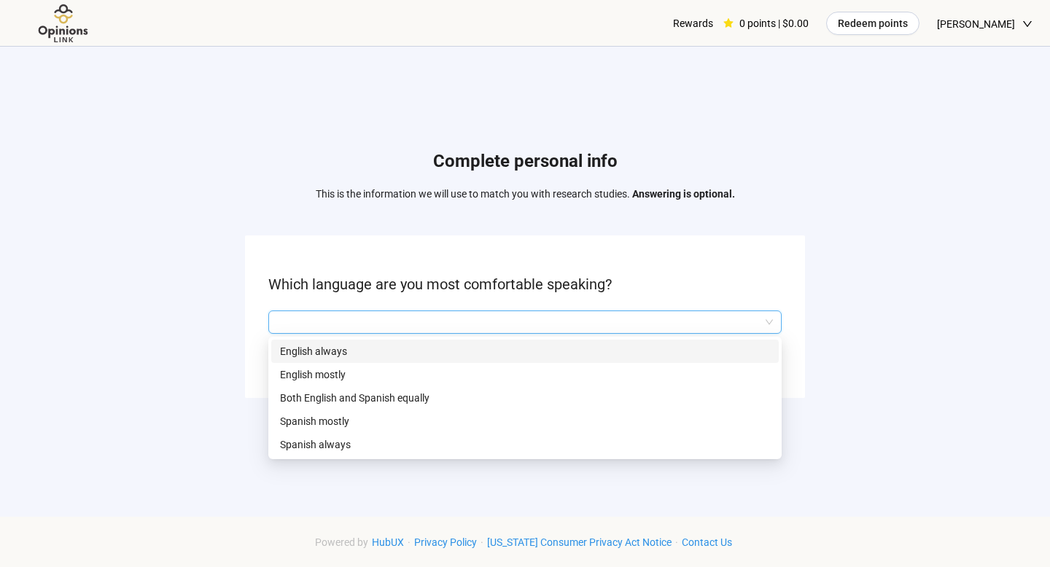
click at [557, 349] on p "English always" at bounding box center [525, 352] width 490 height 16
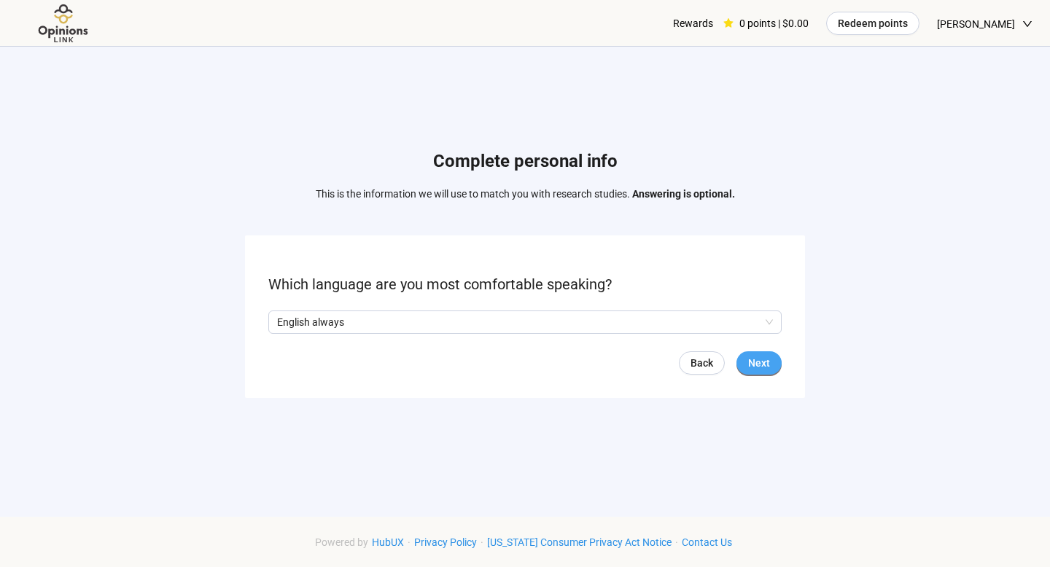
click at [767, 367] on span "Next" at bounding box center [759, 363] width 22 height 16
click at [283, 322] on p "No" at bounding box center [289, 322] width 13 height 16
click at [768, 367] on span "Next" at bounding box center [759, 363] width 22 height 16
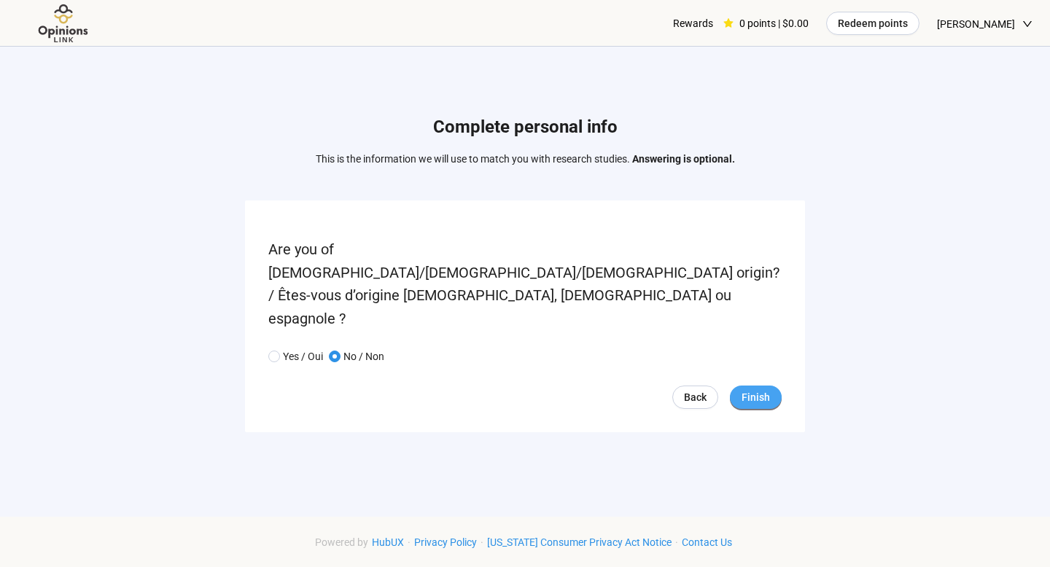
click at [771, 386] on button "Finish" at bounding box center [756, 397] width 52 height 23
